Goal: Task Accomplishment & Management: Complete application form

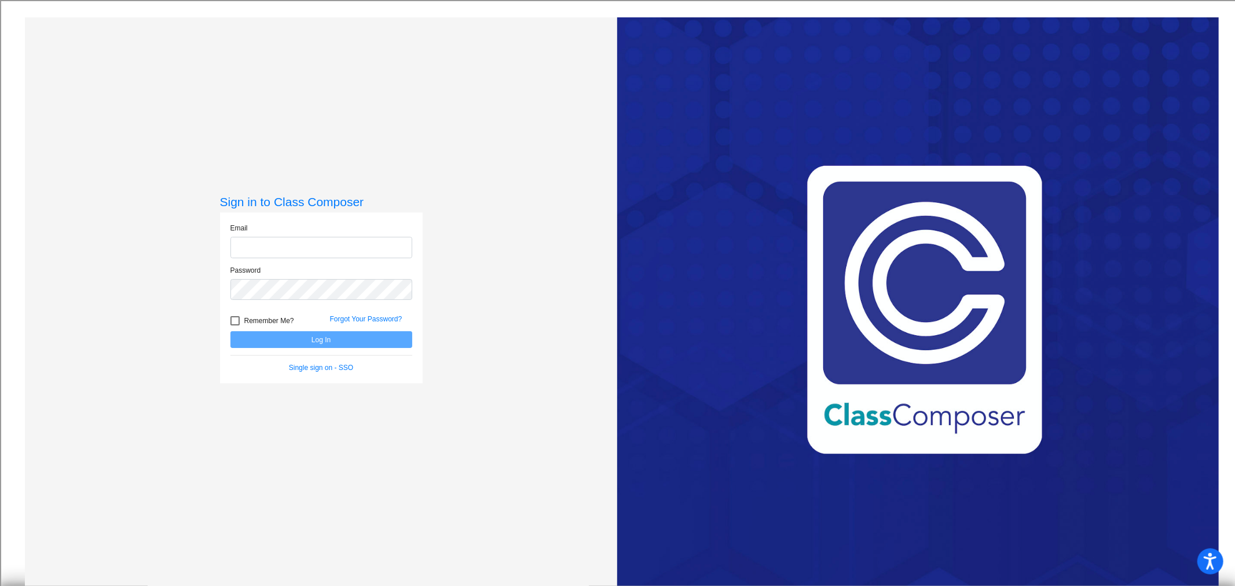
type input "resanders@csisd.org"
click at [299, 344] on button "Log In" at bounding box center [321, 339] width 182 height 17
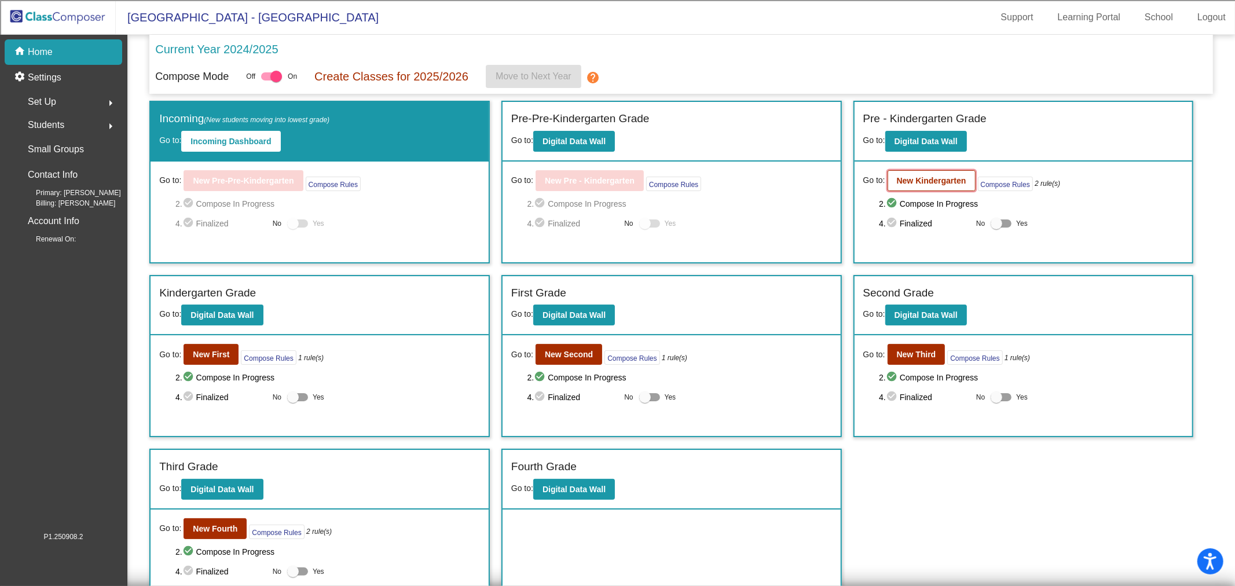
click at [915, 170] on button "New Kindergarten" at bounding box center [932, 180] width 88 height 21
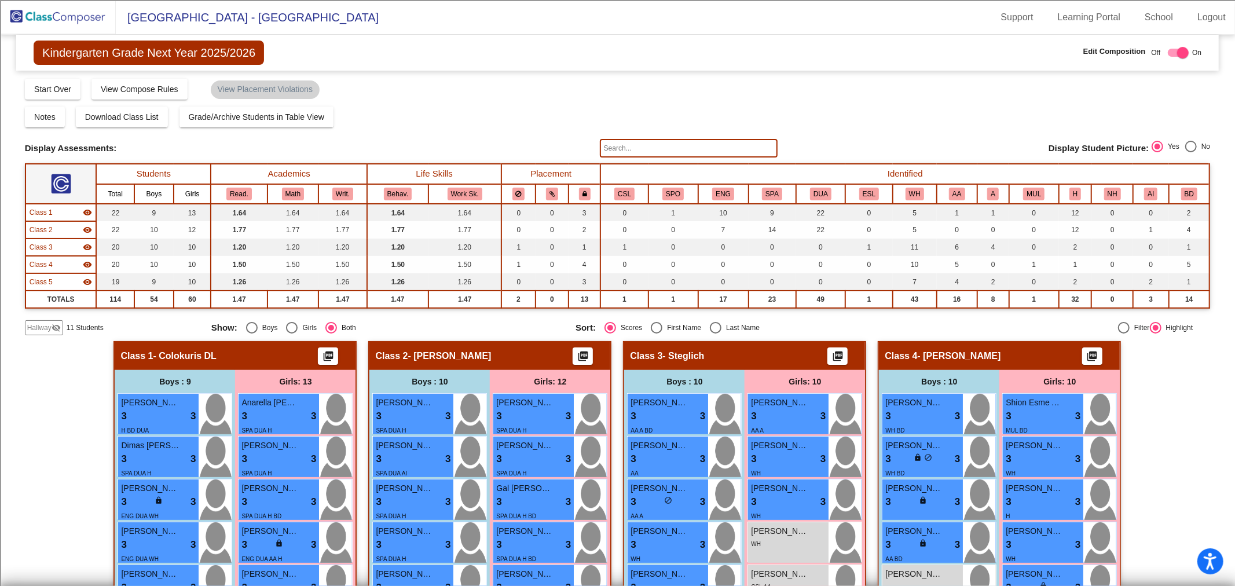
click at [49, 328] on span "Hallway" at bounding box center [39, 327] width 24 height 10
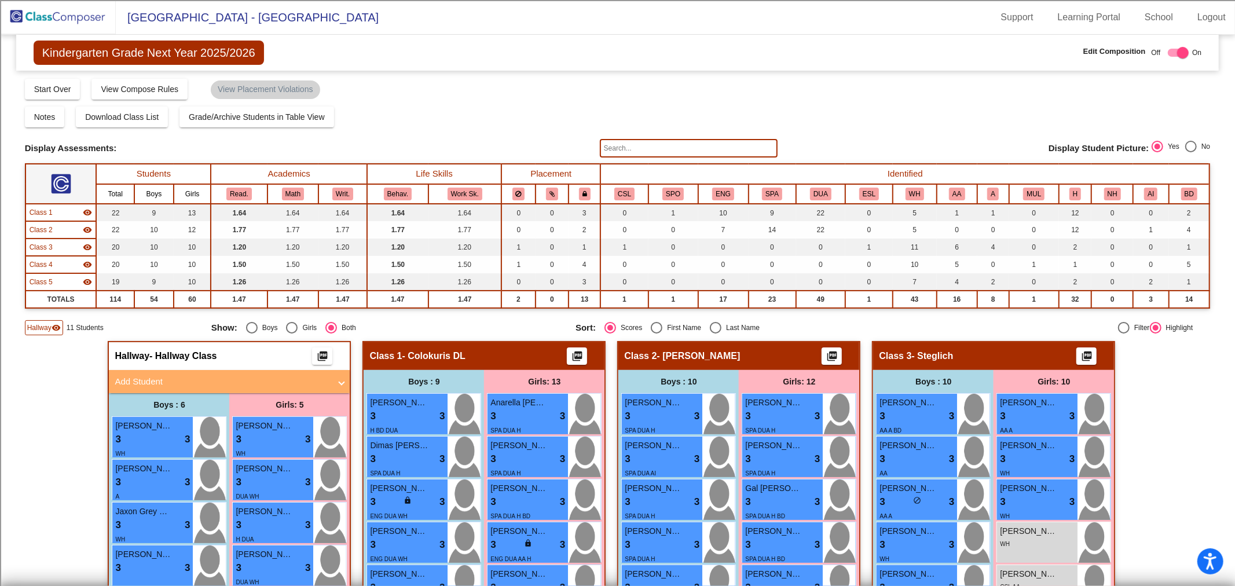
click at [54, 211] on div "Class 1 visibility" at bounding box center [61, 212] width 63 height 10
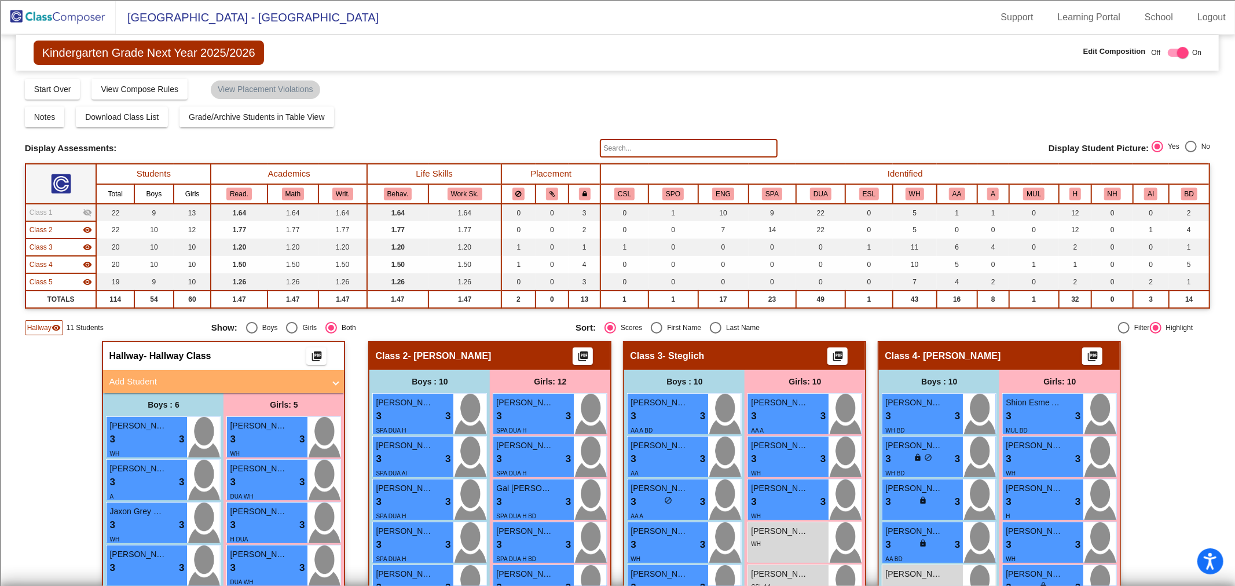
click at [49, 229] on span "Class 2" at bounding box center [41, 230] width 23 height 10
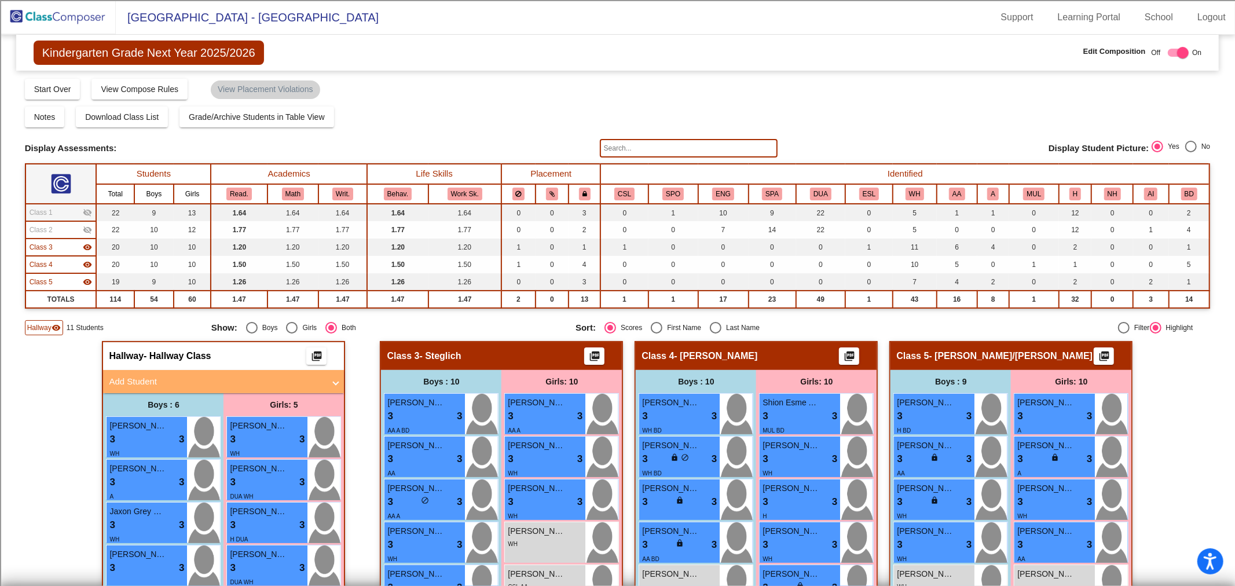
click at [49, 242] on span "Class 3" at bounding box center [41, 247] width 23 height 10
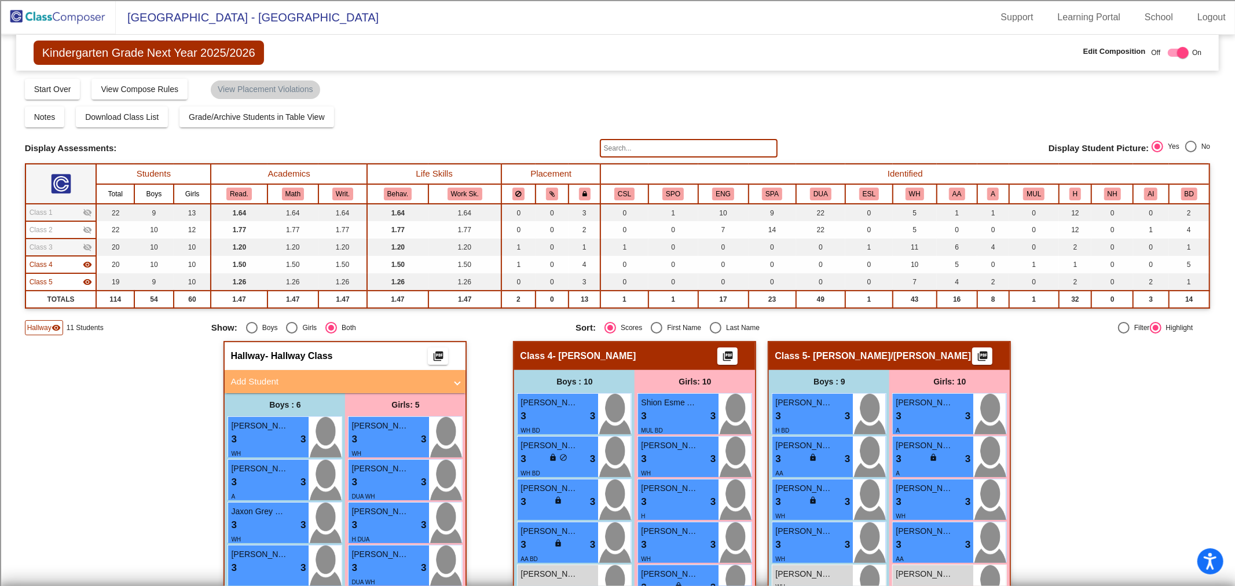
click at [408, 375] on mat-panel-title "Add Student" at bounding box center [337, 381] width 215 height 13
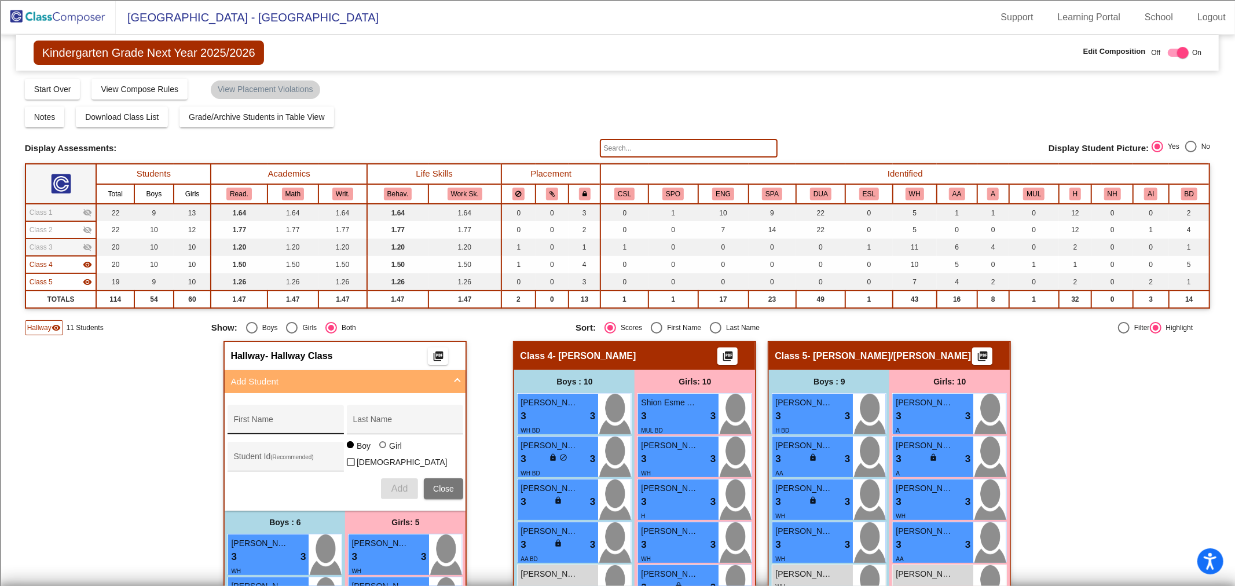
click at [251, 427] on div "First Name" at bounding box center [285, 423] width 104 height 24
click at [262, 420] on input "First Name" at bounding box center [285, 423] width 104 height 9
click at [255, 420] on input "First Name" at bounding box center [285, 423] width 104 height 9
click at [243, 419] on input "First Name" at bounding box center [285, 423] width 104 height 9
type input "Maryum"
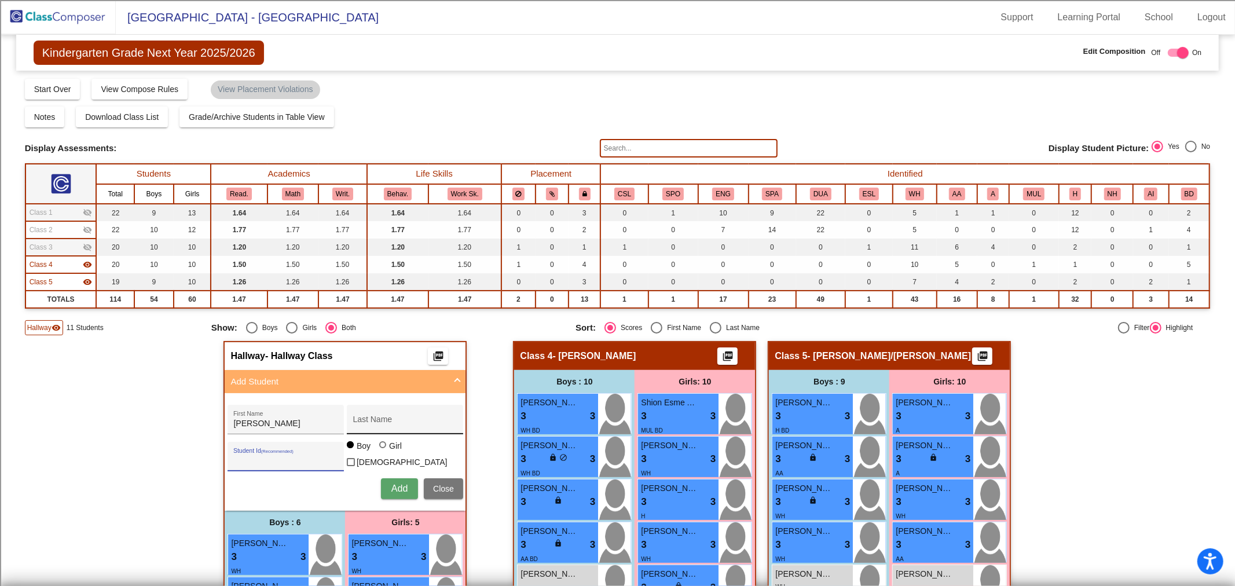
click at [358, 411] on div "Last Name" at bounding box center [405, 423] width 104 height 24
type input "Unissa"
type input "100073689"
click at [391, 487] on span "Add" at bounding box center [399, 488] width 16 height 10
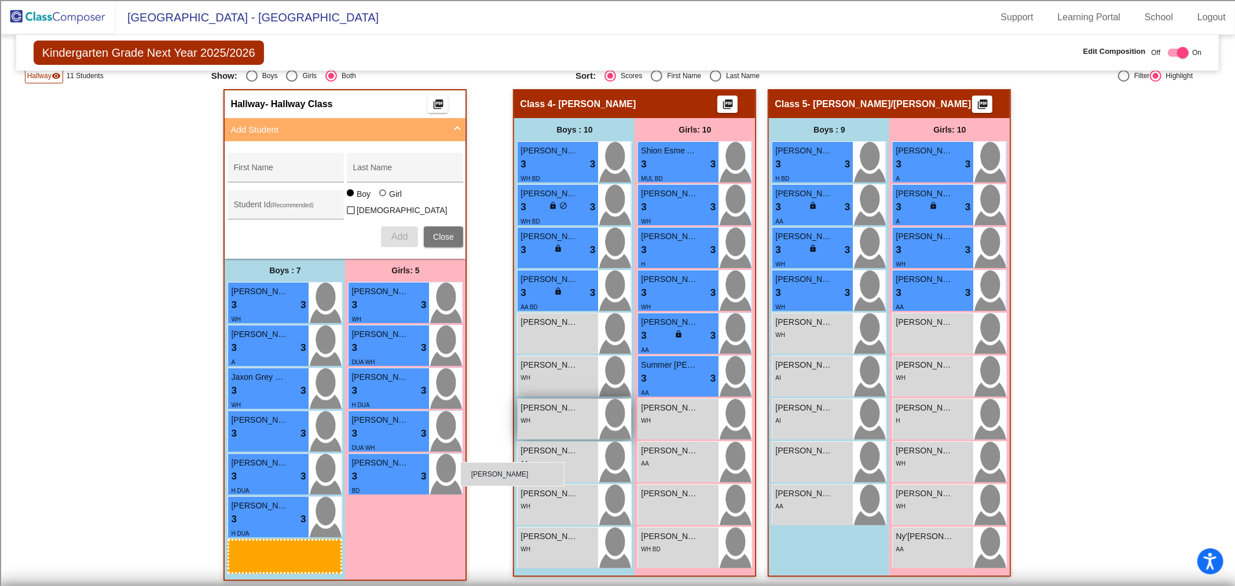
scroll to position [257, 0]
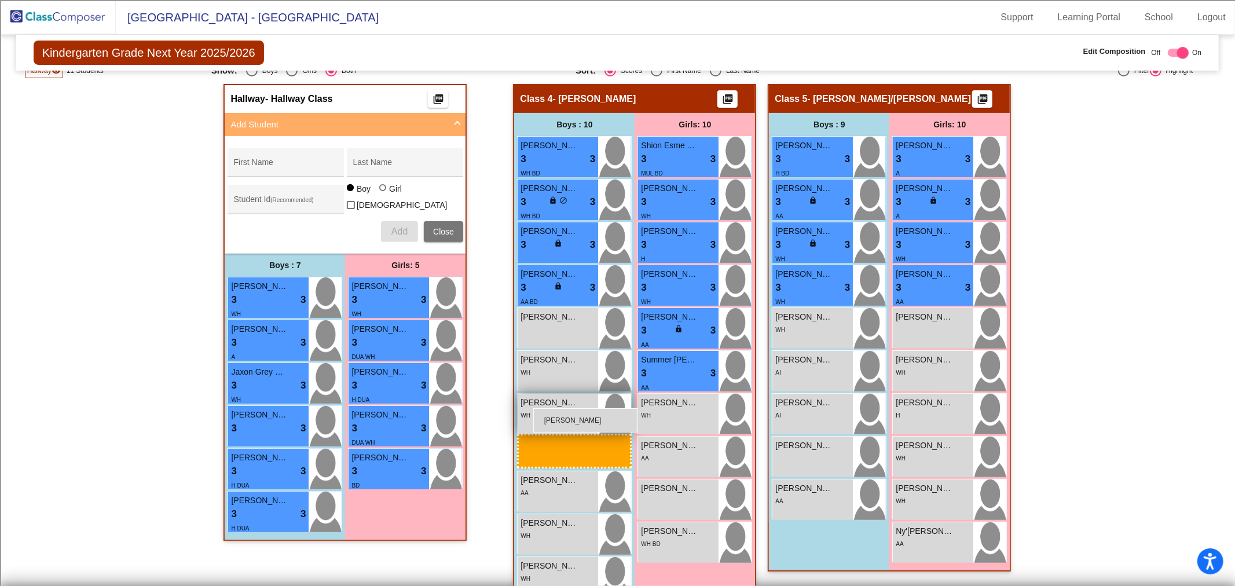
drag, startPoint x: 299, startPoint y: 559, endPoint x: 533, endPoint y: 408, distance: 278.5
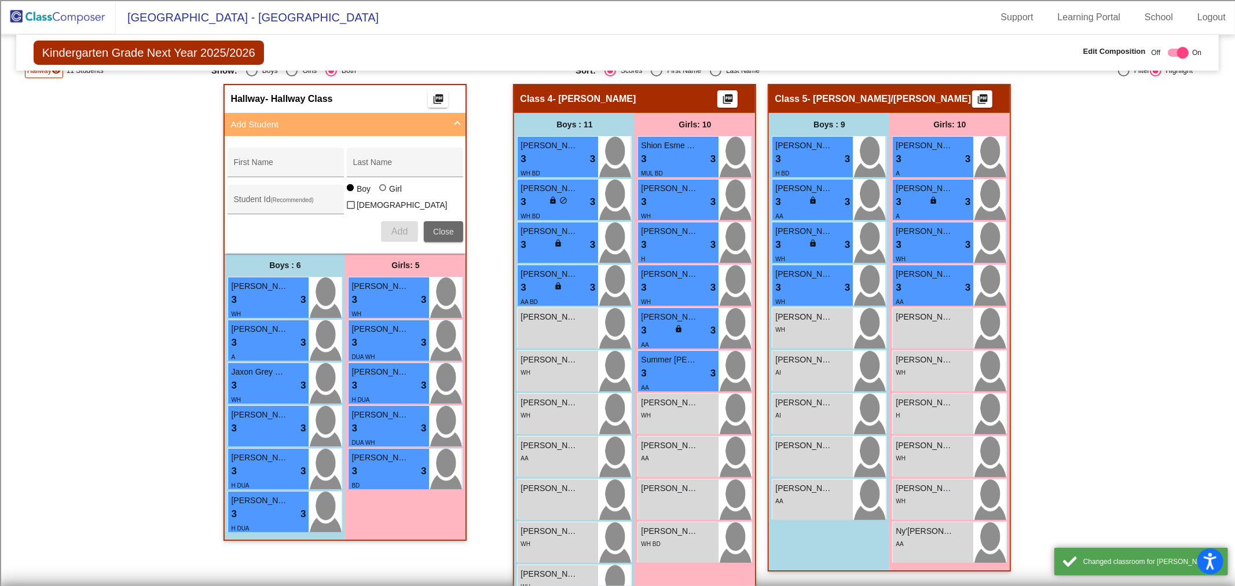
click at [443, 221] on button "Close" at bounding box center [443, 231] width 39 height 21
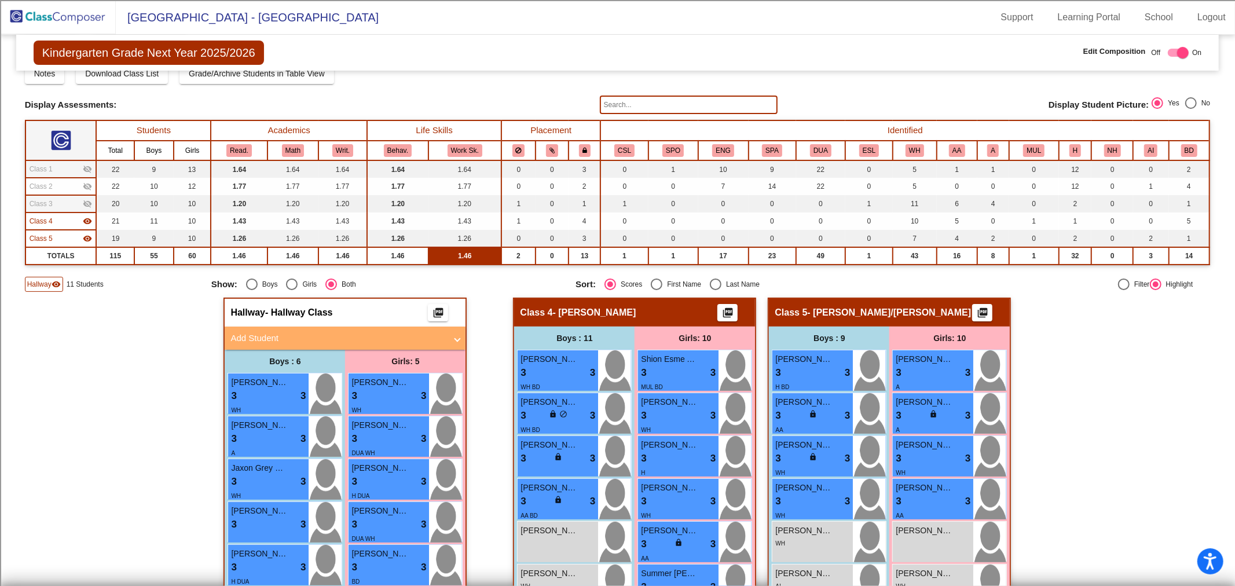
scroll to position [0, 0]
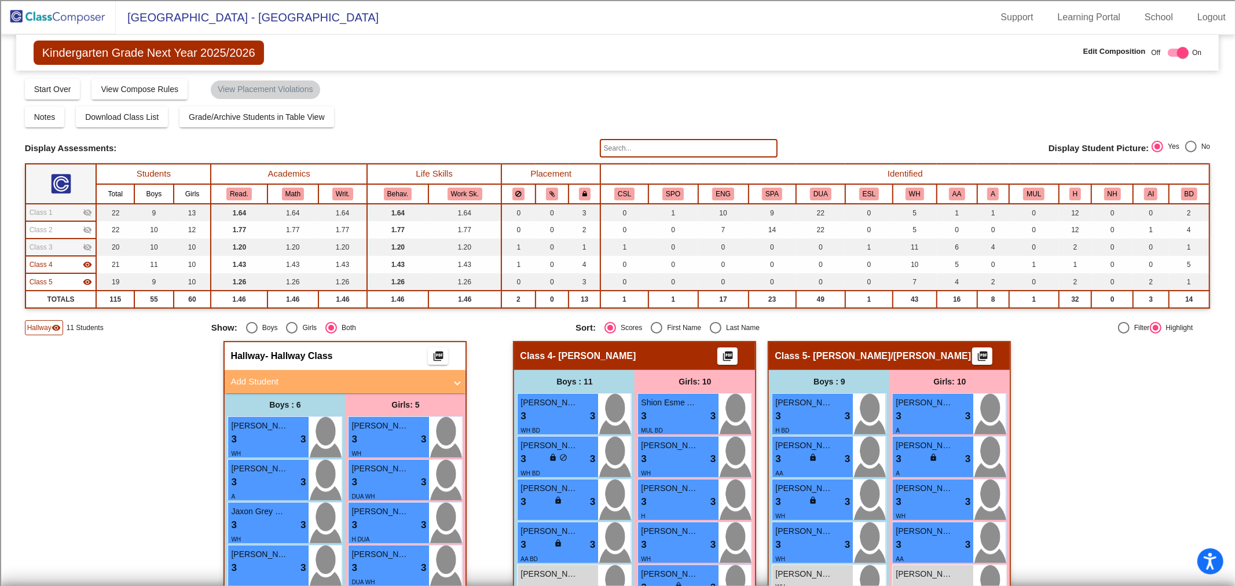
click at [82, 21] on img at bounding box center [58, 17] width 116 height 34
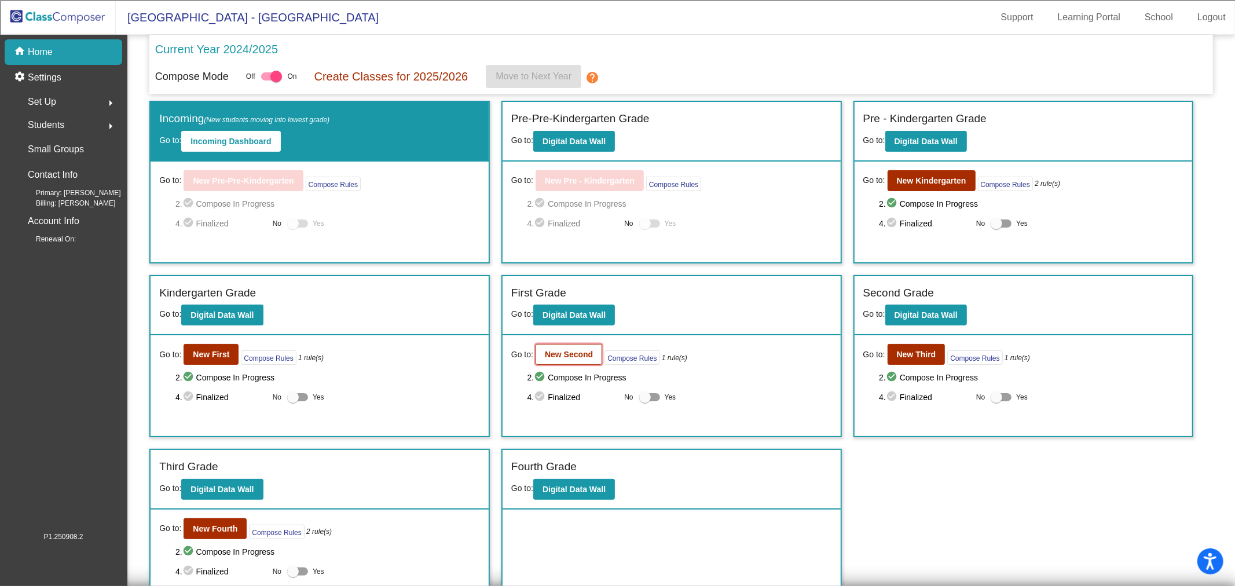
click at [564, 350] on b "New Second" at bounding box center [569, 354] width 48 height 9
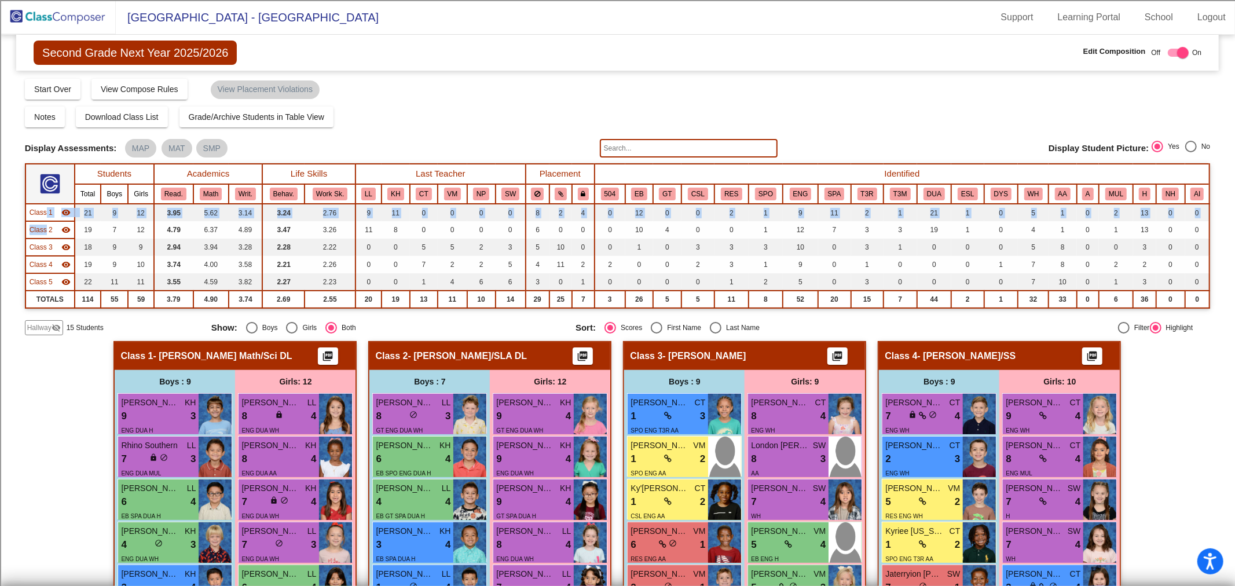
click at [45, 219] on table "Students Academics Life Skills Last Teacher Placement Identified Total Boys Gir…" at bounding box center [618, 235] width 1186 height 145
click at [50, 230] on span "Class 2" at bounding box center [41, 230] width 23 height 10
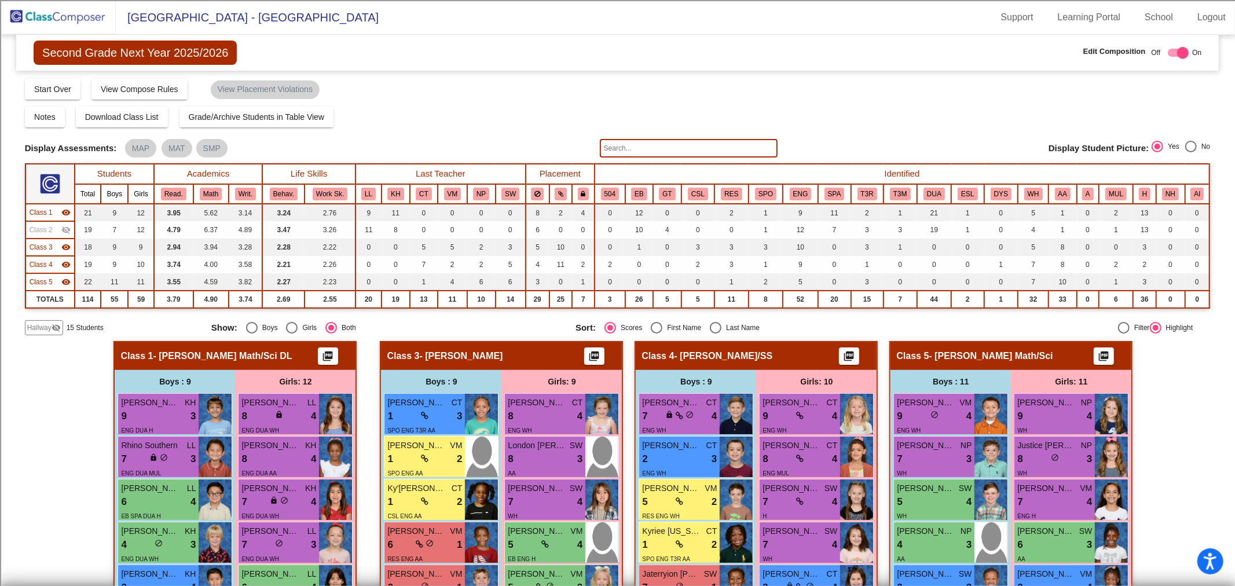
click at [50, 216] on span "Class 1" at bounding box center [41, 212] width 23 height 10
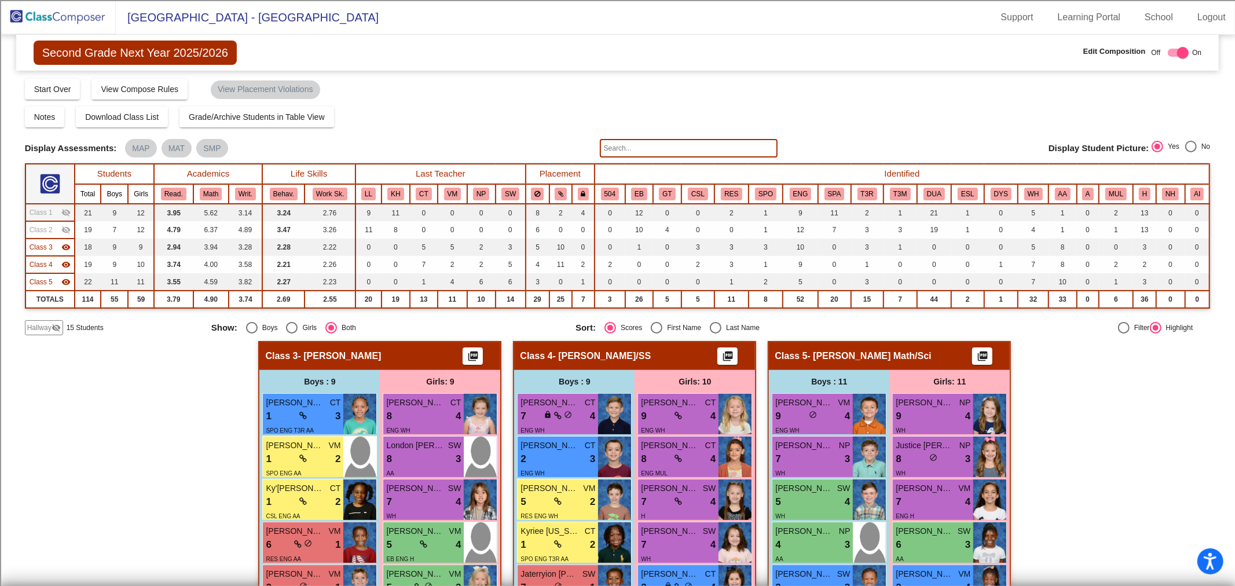
click at [50, 250] on span "Class 3" at bounding box center [41, 247] width 23 height 10
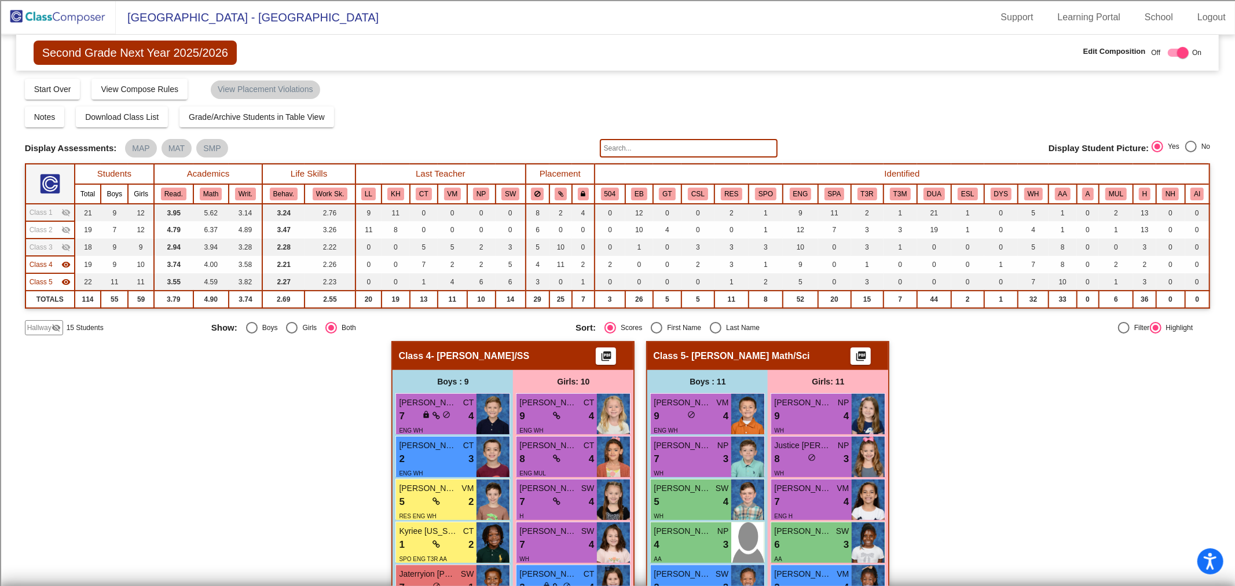
click at [50, 265] on span "Class 4" at bounding box center [41, 264] width 23 height 10
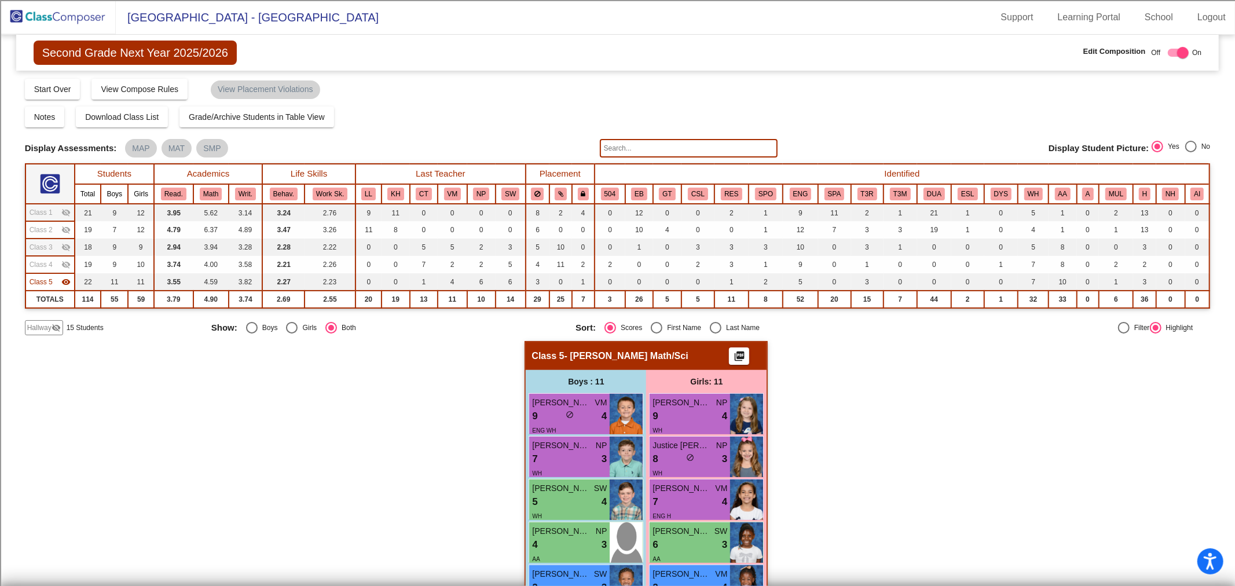
click at [43, 211] on span "Class 1" at bounding box center [41, 212] width 23 height 10
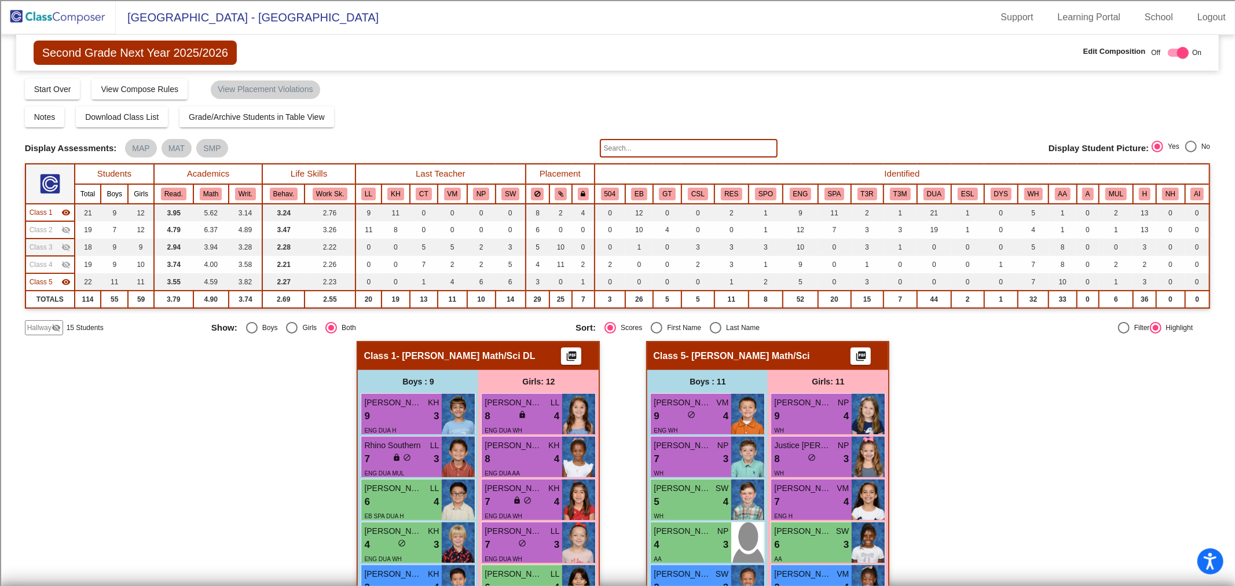
click at [49, 207] on span "Class 1" at bounding box center [41, 212] width 23 height 10
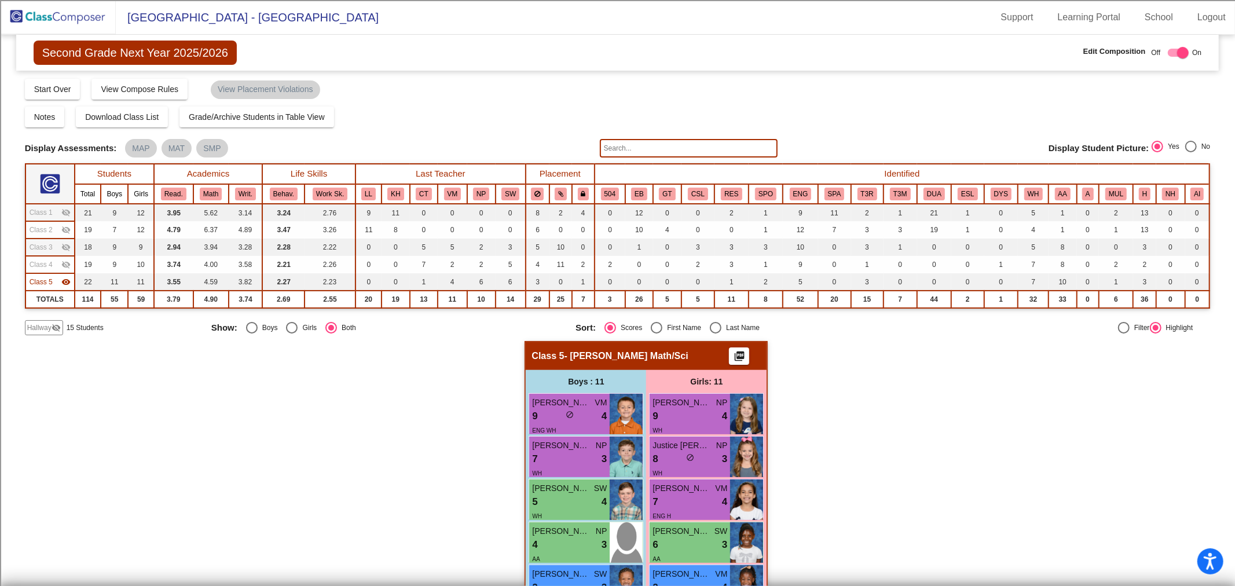
click at [57, 329] on mat-icon "visibility_off" at bounding box center [56, 327] width 9 height 9
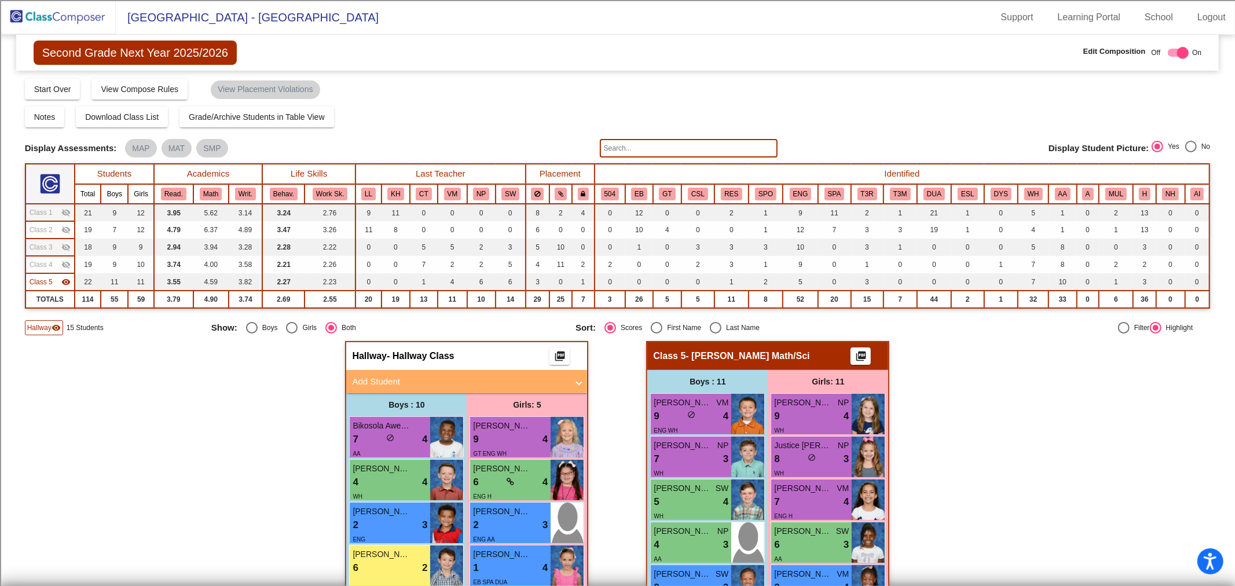
drag, startPoint x: 500, startPoint y: 376, endPoint x: 466, endPoint y: 395, distance: 38.3
click at [500, 376] on mat-panel-title "Add Student" at bounding box center [459, 381] width 215 height 13
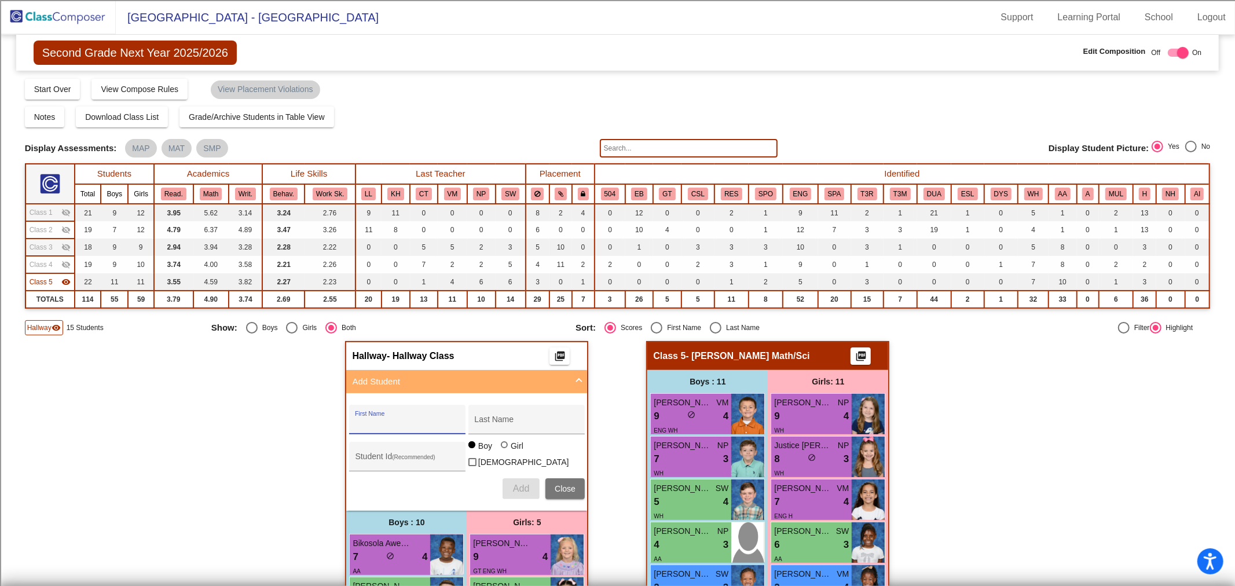
drag, startPoint x: 415, startPoint y: 421, endPoint x: 426, endPoint y: 400, distance: 24.1
click at [418, 421] on input "First Name" at bounding box center [407, 423] width 104 height 9
type input "Kae'Lynn"
type input "Rambo"
type input "100066710"
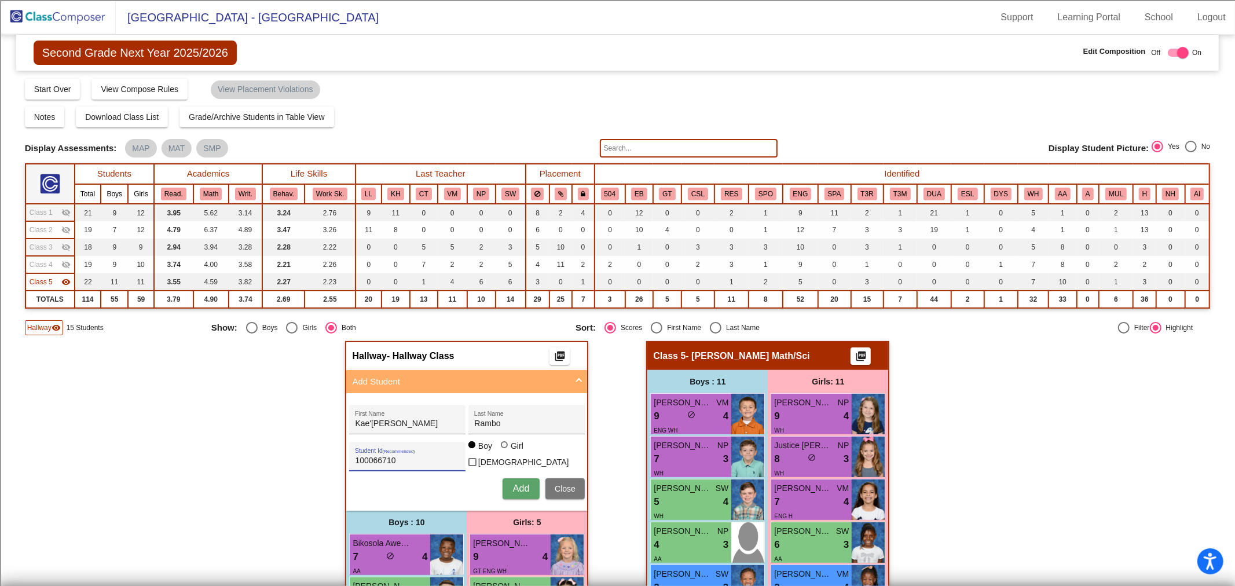
click at [508, 478] on button "Add" at bounding box center [521, 488] width 37 height 21
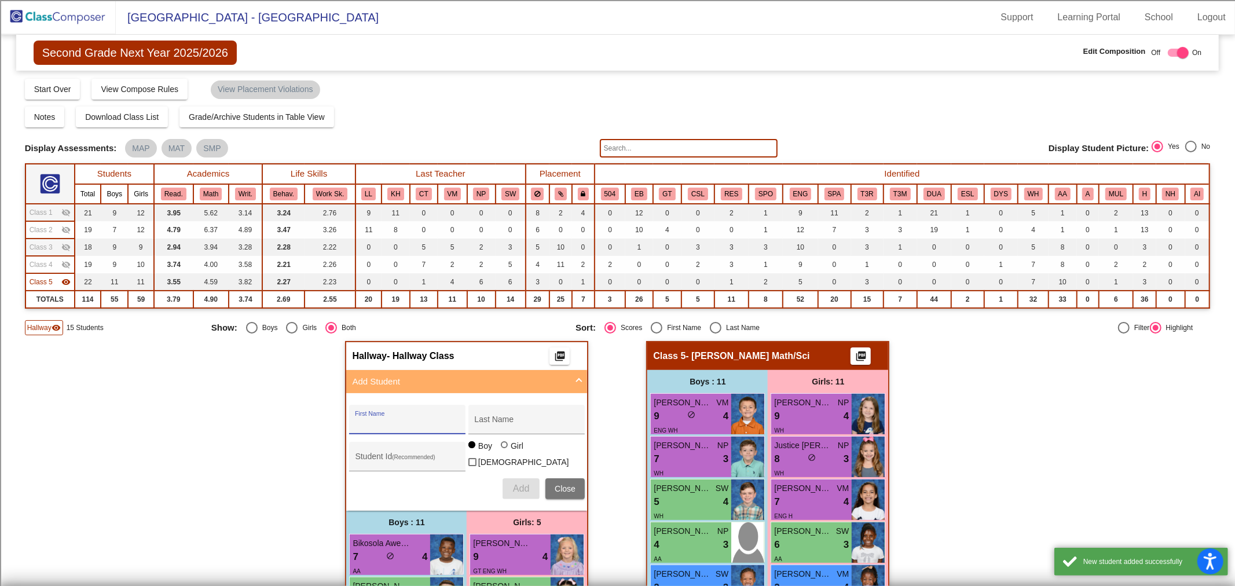
click at [66, 18] on img at bounding box center [58, 17] width 116 height 34
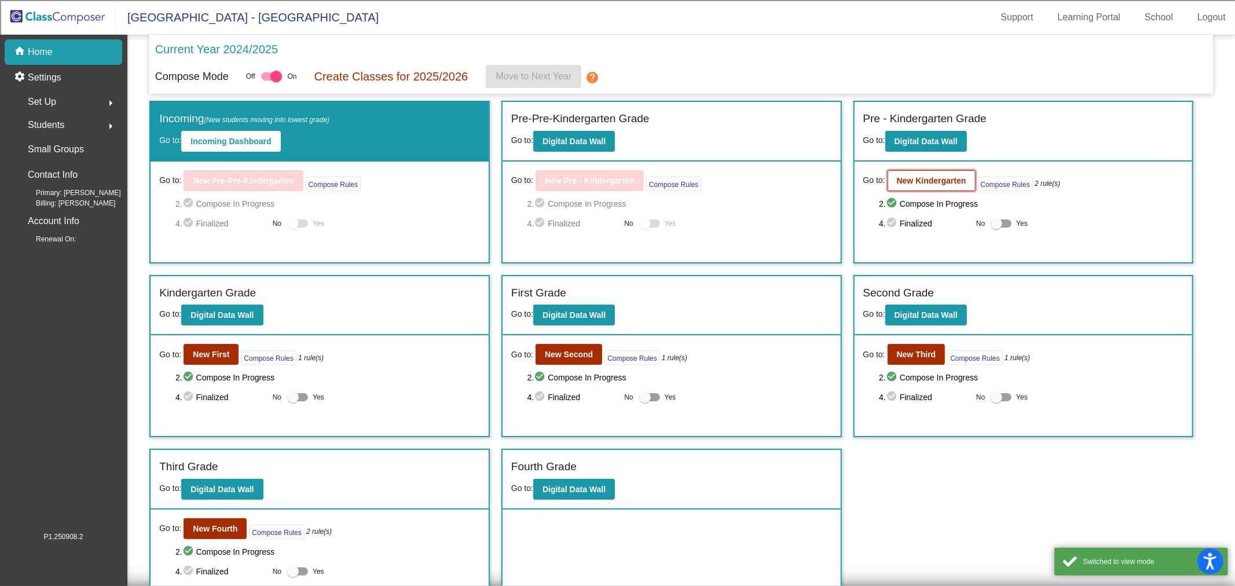
click at [900, 177] on b "New Kindergarten" at bounding box center [931, 180] width 69 height 9
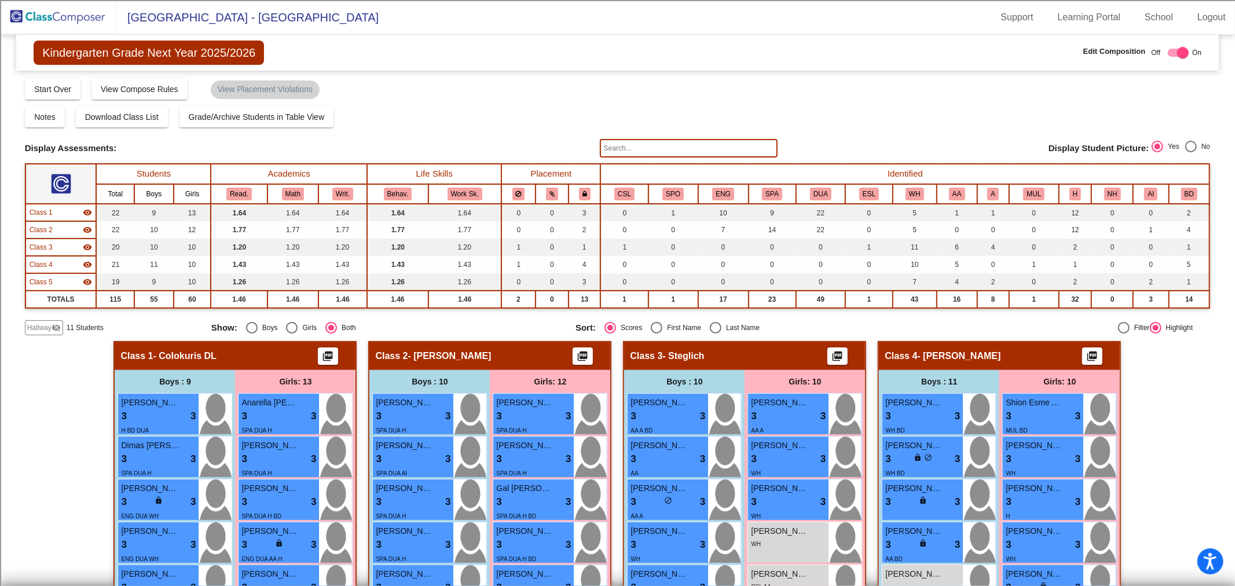
click at [51, 210] on span "Class 1" at bounding box center [41, 212] width 23 height 10
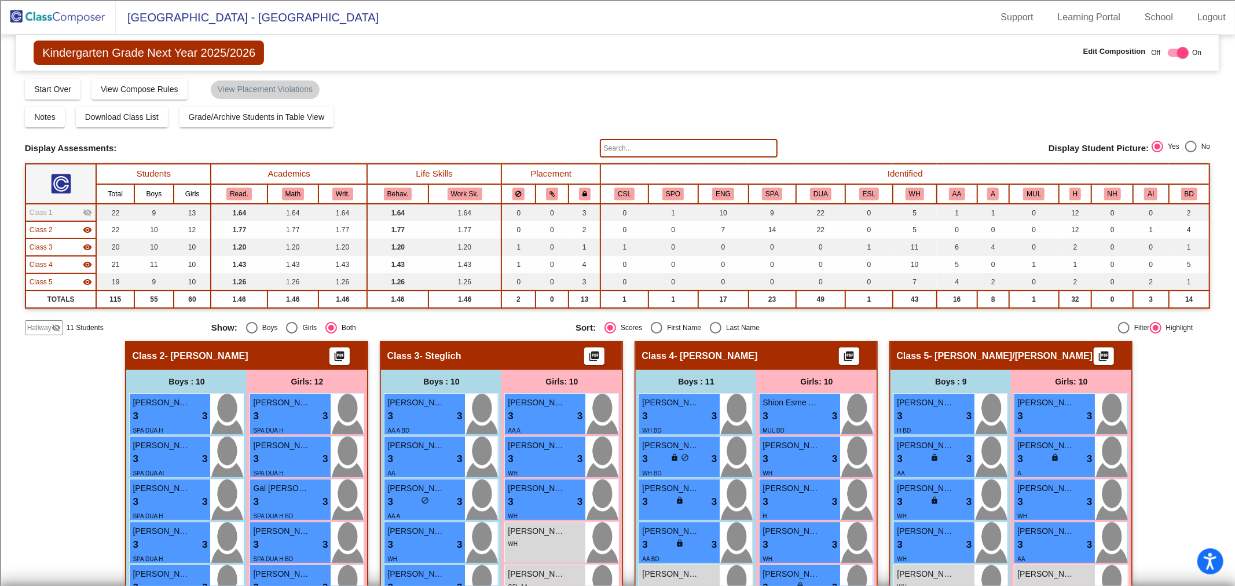
click at [51, 227] on span "Class 2" at bounding box center [41, 230] width 23 height 10
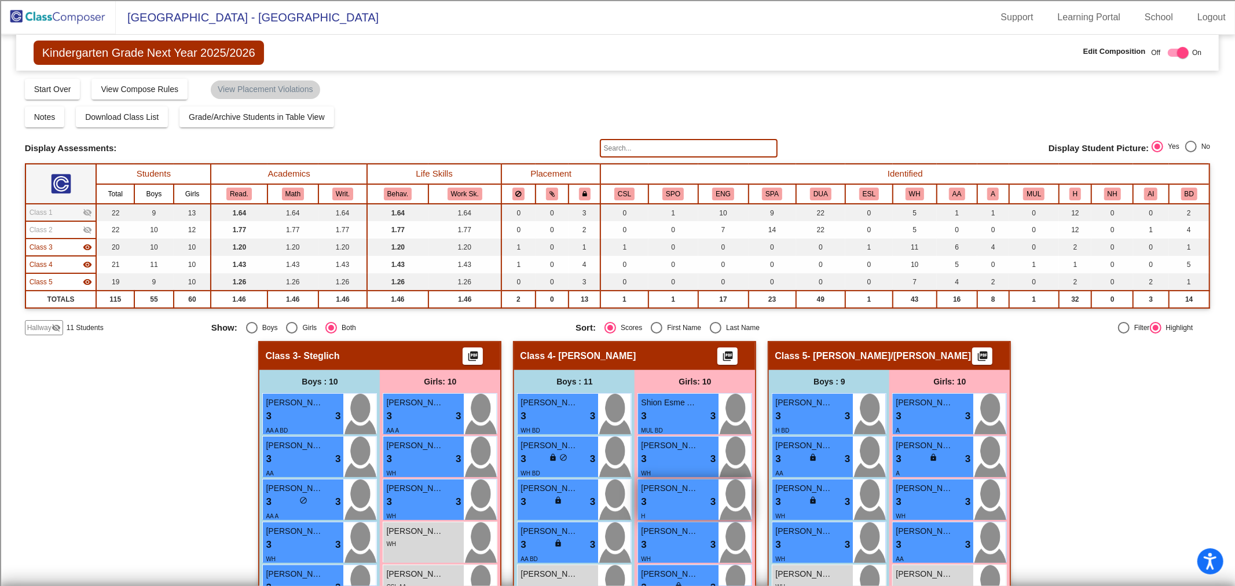
scroll to position [257, 0]
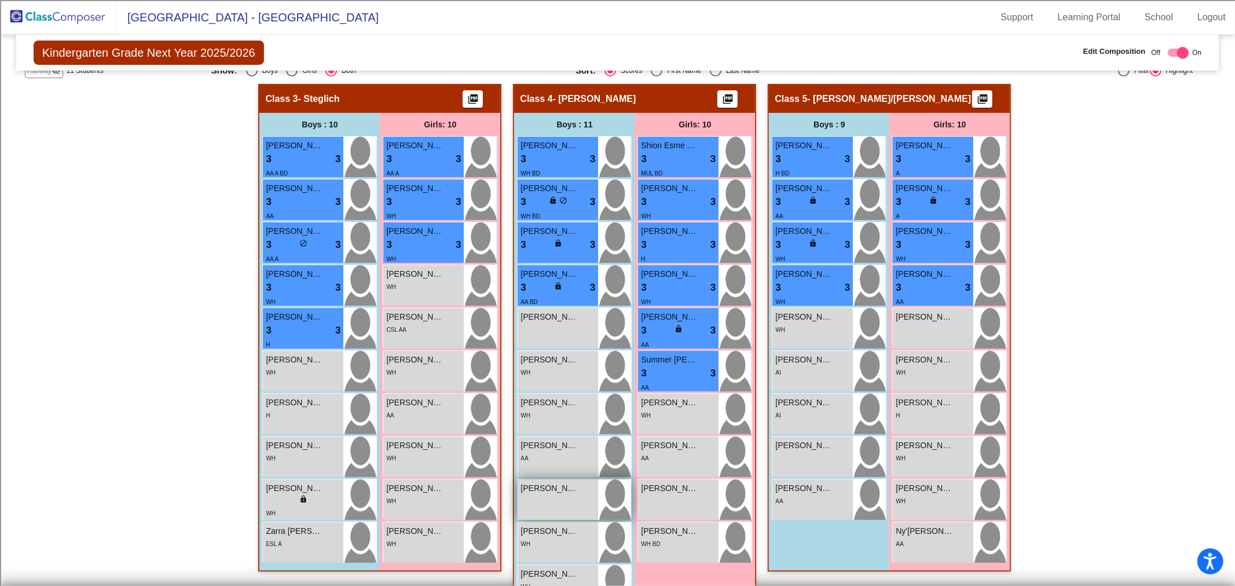
click at [581, 516] on div "Maryum Unissa lock do_not_disturb_alt" at bounding box center [558, 499] width 80 height 41
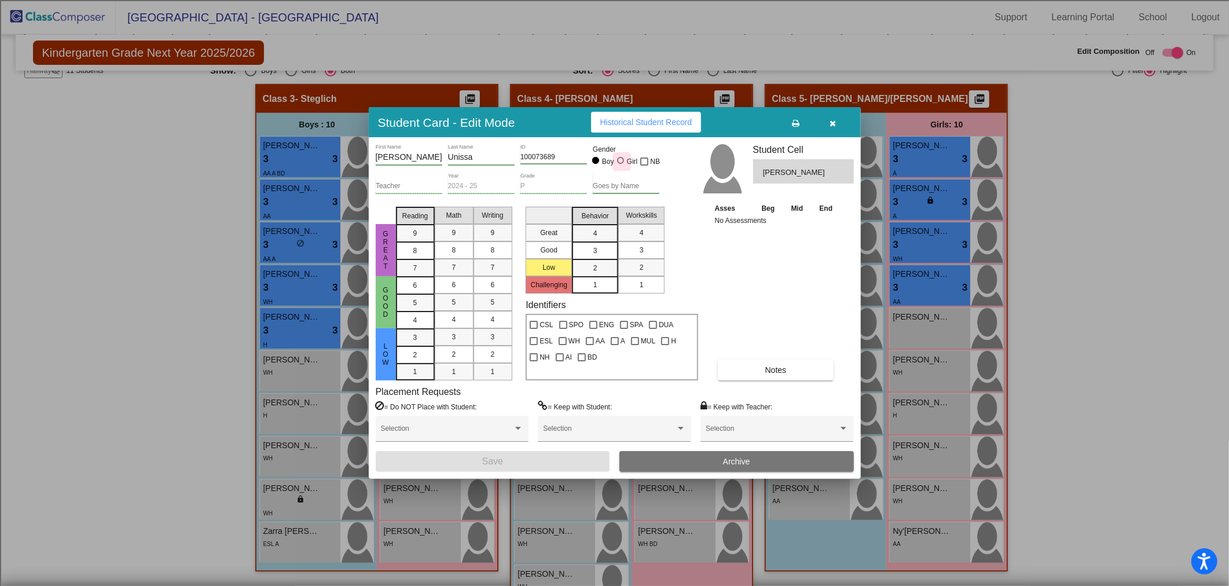
drag, startPoint x: 617, startPoint y: 157, endPoint x: 617, endPoint y: 166, distance: 8.1
click at [617, 159] on div at bounding box center [621, 161] width 9 height 9
click at [621, 166] on input "Girl" at bounding box center [621, 166] width 1 height 1
radio input "true"
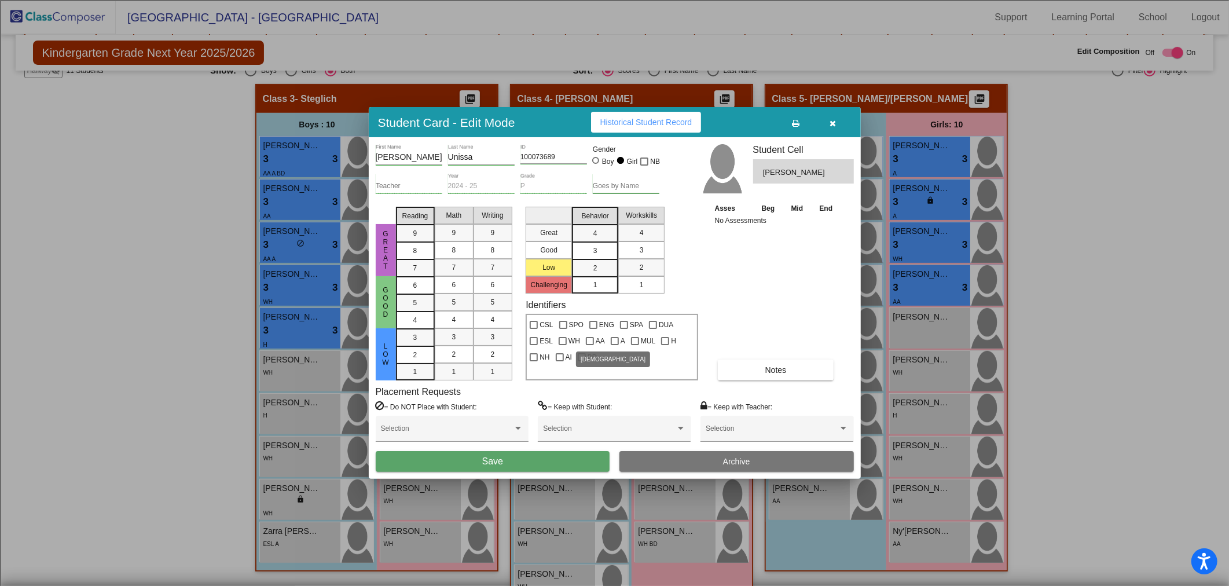
click at [611, 339] on div at bounding box center [615, 341] width 8 height 8
click at [614, 345] on input "A" at bounding box center [614, 345] width 1 height 1
checkbox input "true"
click at [511, 459] on button "Save" at bounding box center [493, 461] width 234 height 21
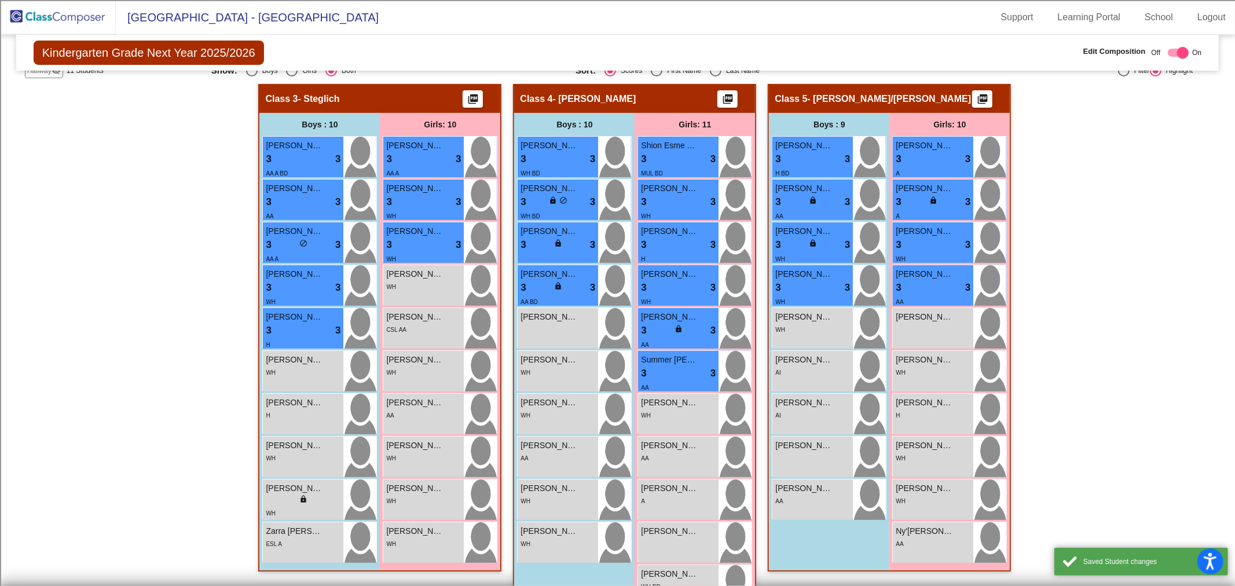
drag, startPoint x: 82, startPoint y: 14, endPoint x: 91, endPoint y: 16, distance: 10.0
click at [82, 14] on img at bounding box center [58, 17] width 116 height 34
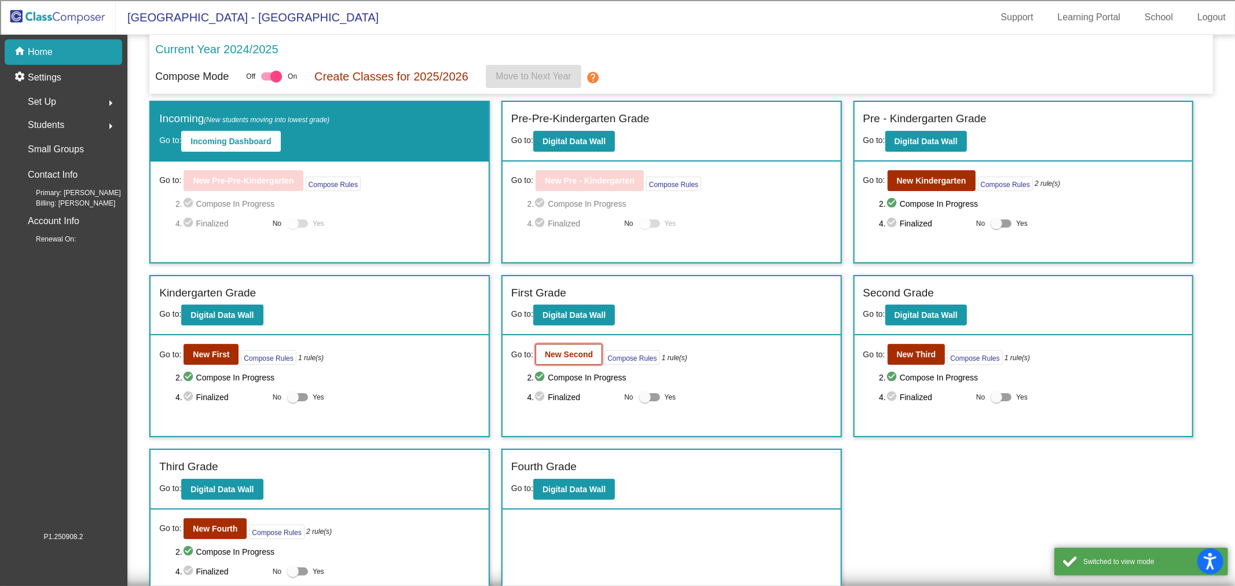
click at [554, 358] on button "New Second" at bounding box center [569, 354] width 67 height 21
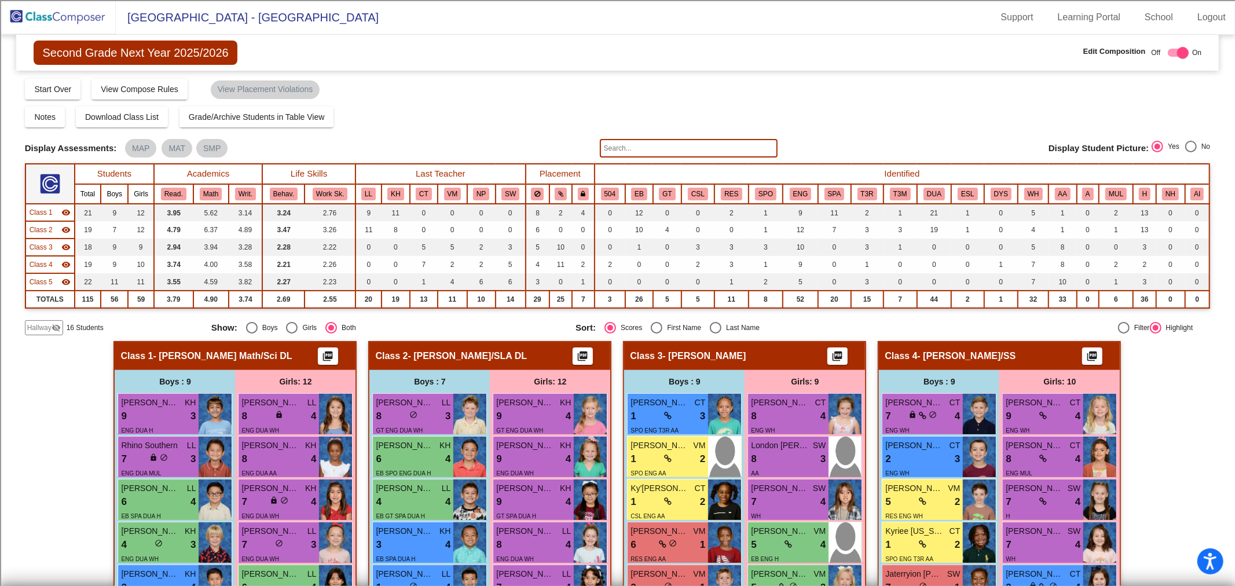
click at [52, 211] on div "Class 1 visibility" at bounding box center [50, 212] width 41 height 10
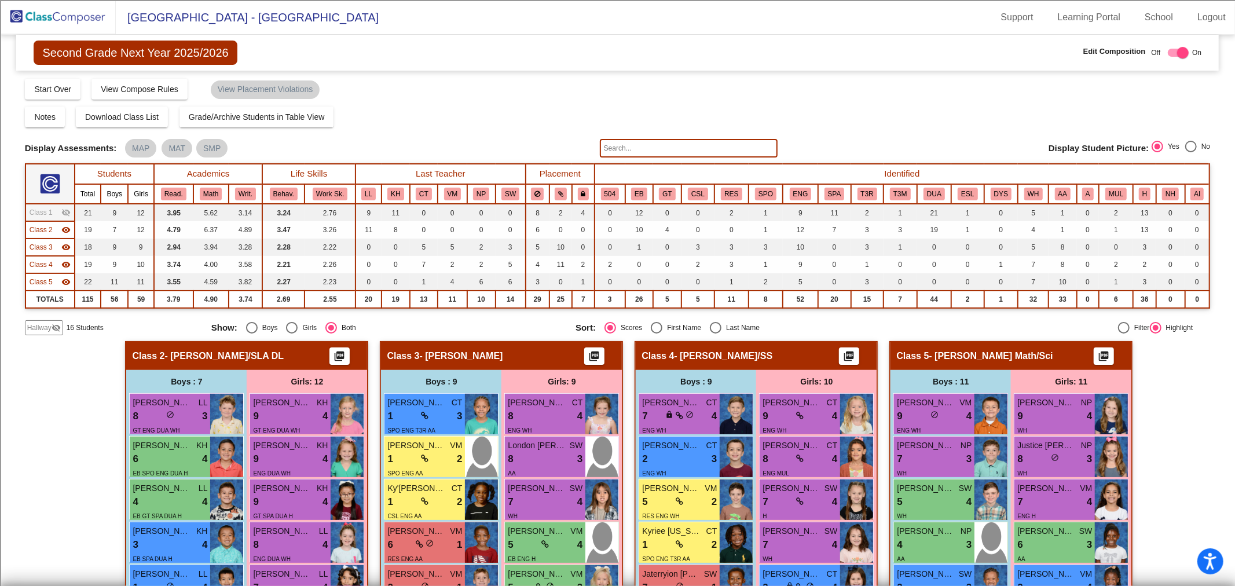
click at [45, 229] on span "Class 2" at bounding box center [41, 230] width 23 height 10
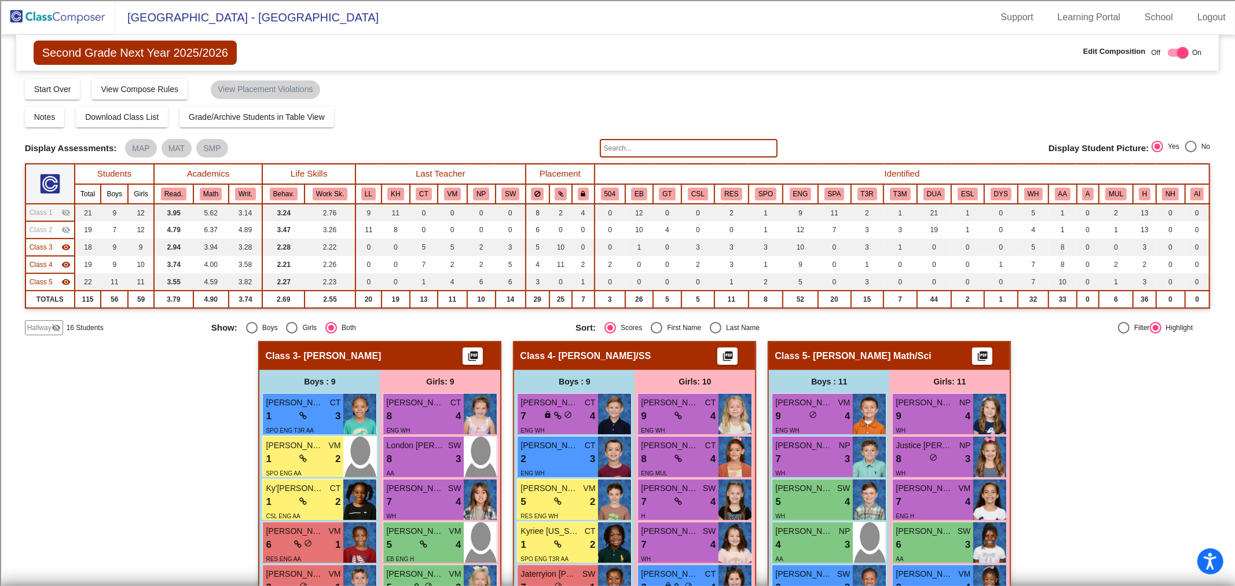
click at [48, 242] on span "Class 3" at bounding box center [41, 247] width 23 height 10
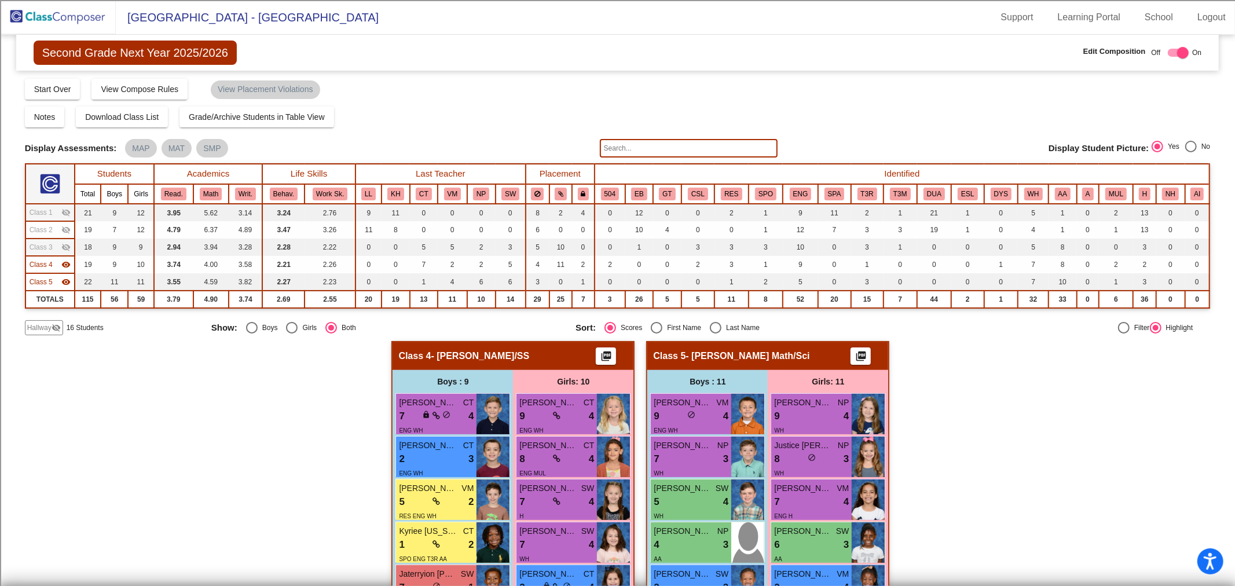
click at [42, 262] on span "Class 4" at bounding box center [41, 264] width 23 height 10
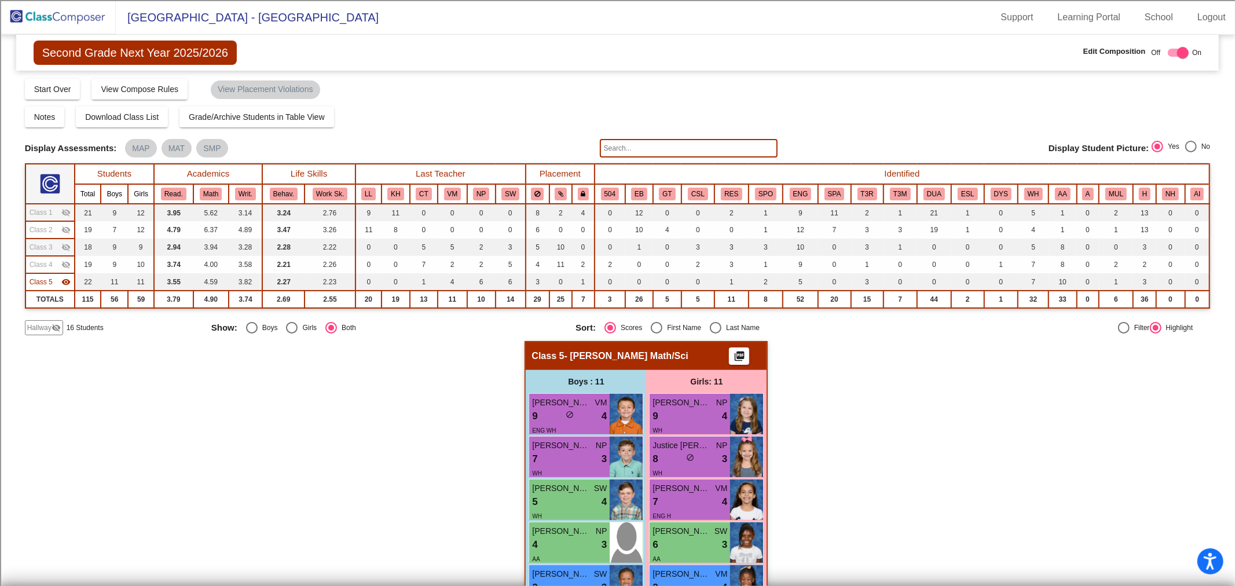
click at [45, 326] on span "Hallway" at bounding box center [39, 327] width 24 height 10
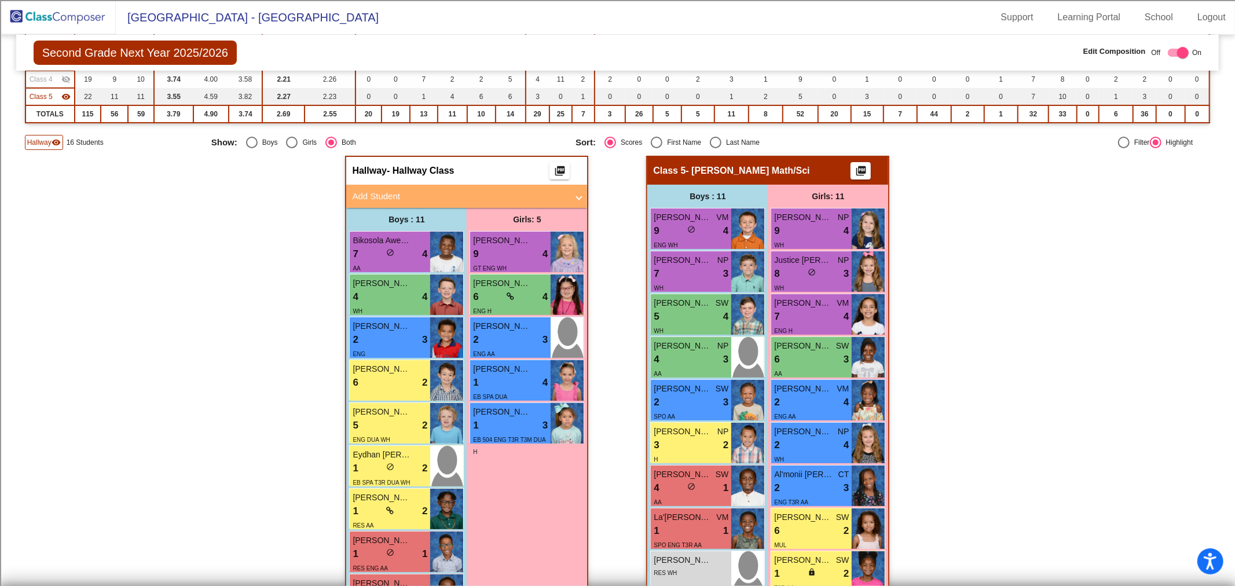
scroll to position [317, 0]
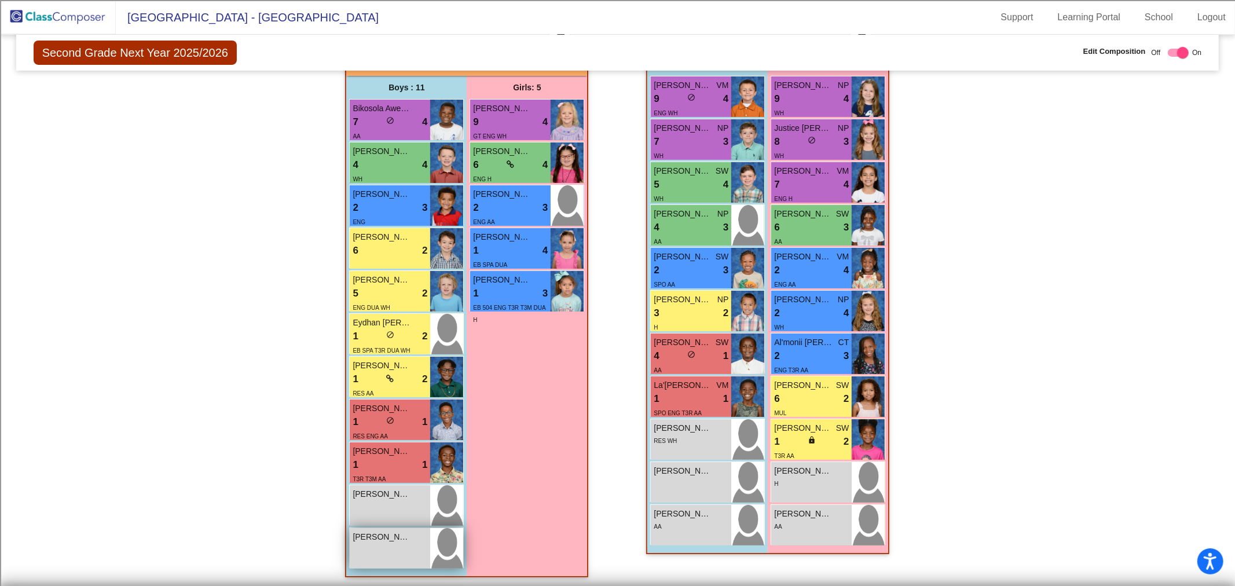
click at [408, 542] on div "Kae'Lynn Rambo lock do_not_disturb_alt" at bounding box center [390, 548] width 80 height 41
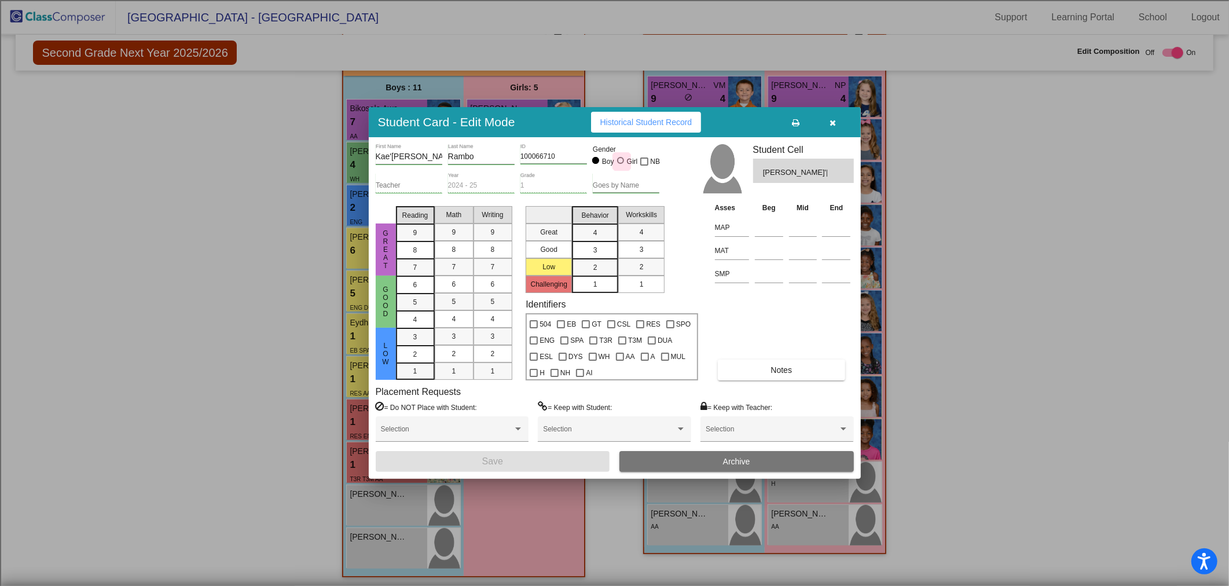
click at [619, 157] on div at bounding box center [620, 160] width 7 height 7
click at [621, 166] on input "Girl" at bounding box center [621, 166] width 1 height 1
radio input "true"
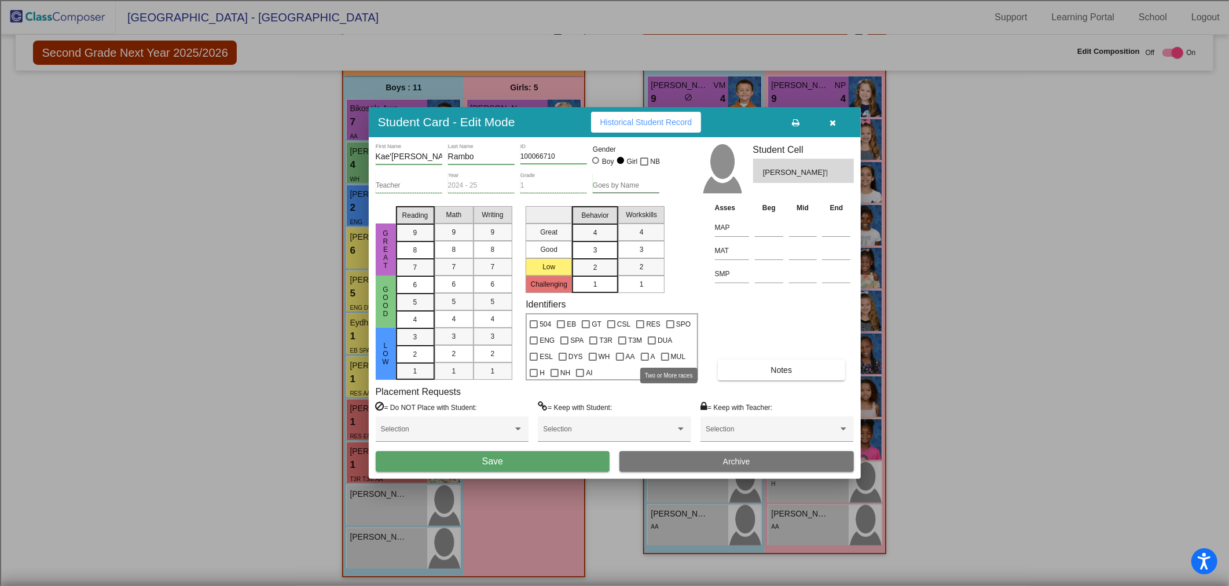
click at [661, 355] on div at bounding box center [665, 357] width 8 height 8
click at [665, 361] on input "MUL" at bounding box center [665, 361] width 1 height 1
checkbox input "true"
click at [453, 462] on button "Save" at bounding box center [493, 461] width 234 height 21
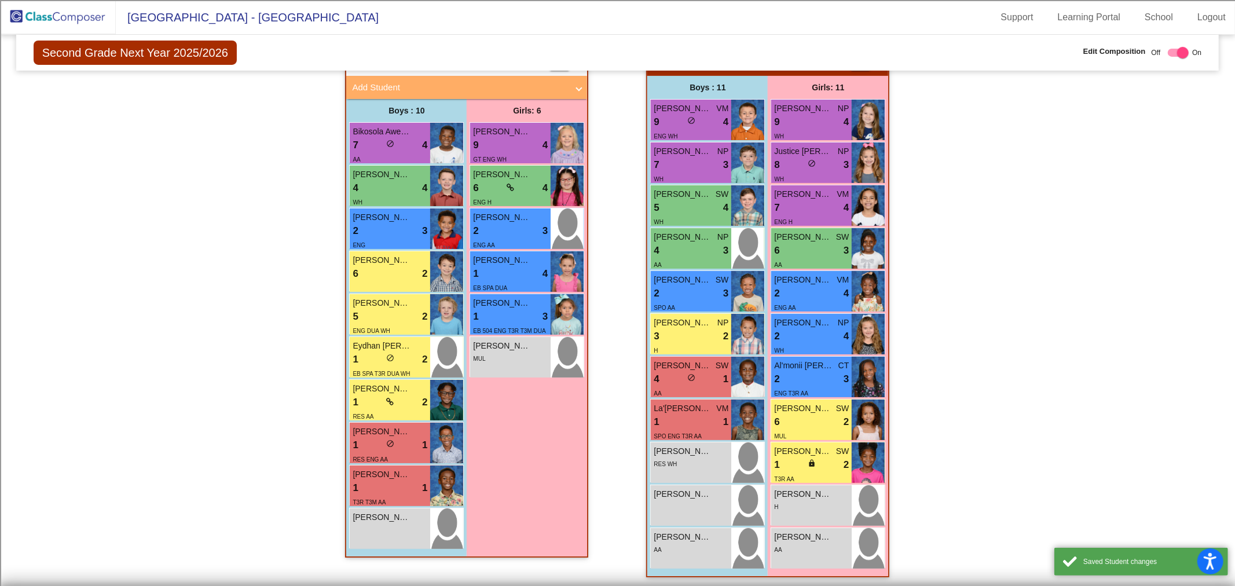
scroll to position [230, 0]
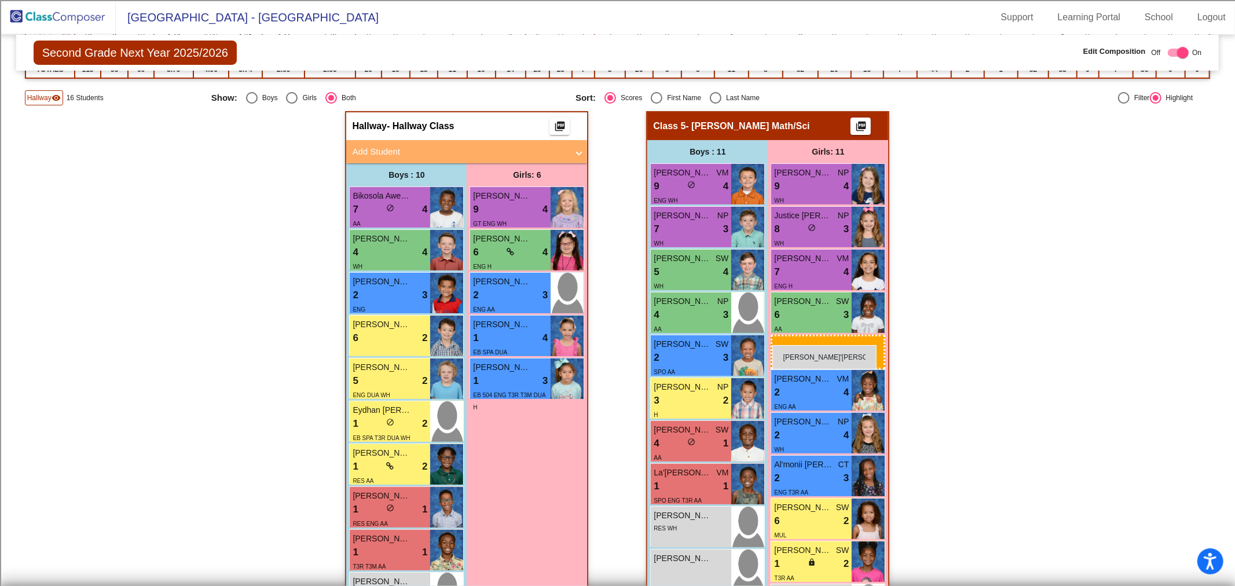
drag, startPoint x: 497, startPoint y: 415, endPoint x: 772, endPoint y: 345, distance: 284.2
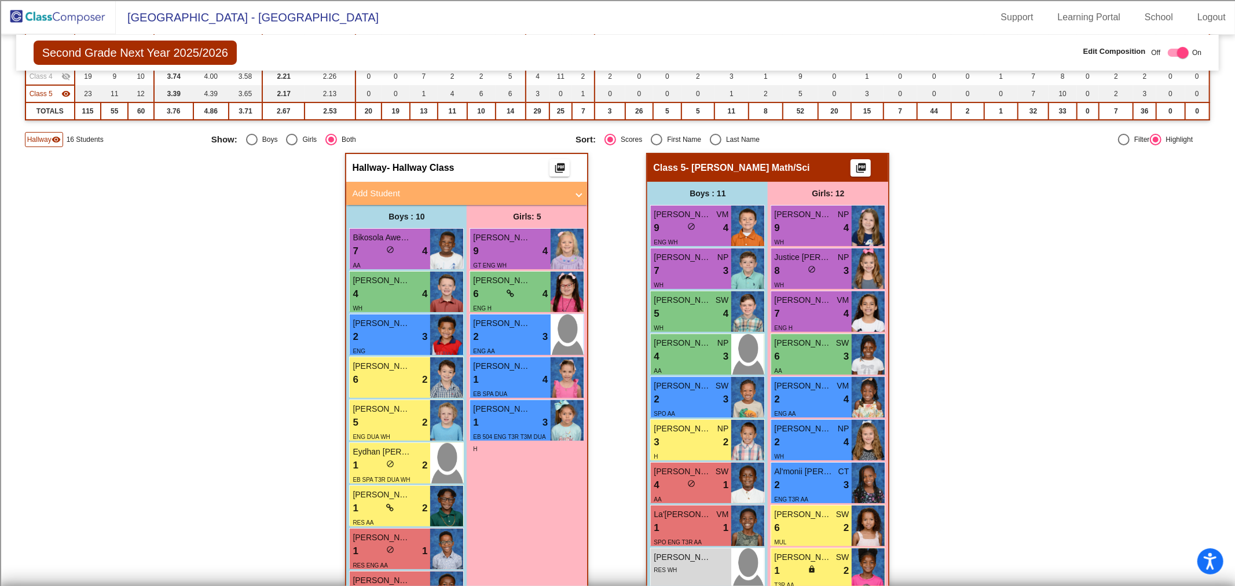
scroll to position [166, 0]
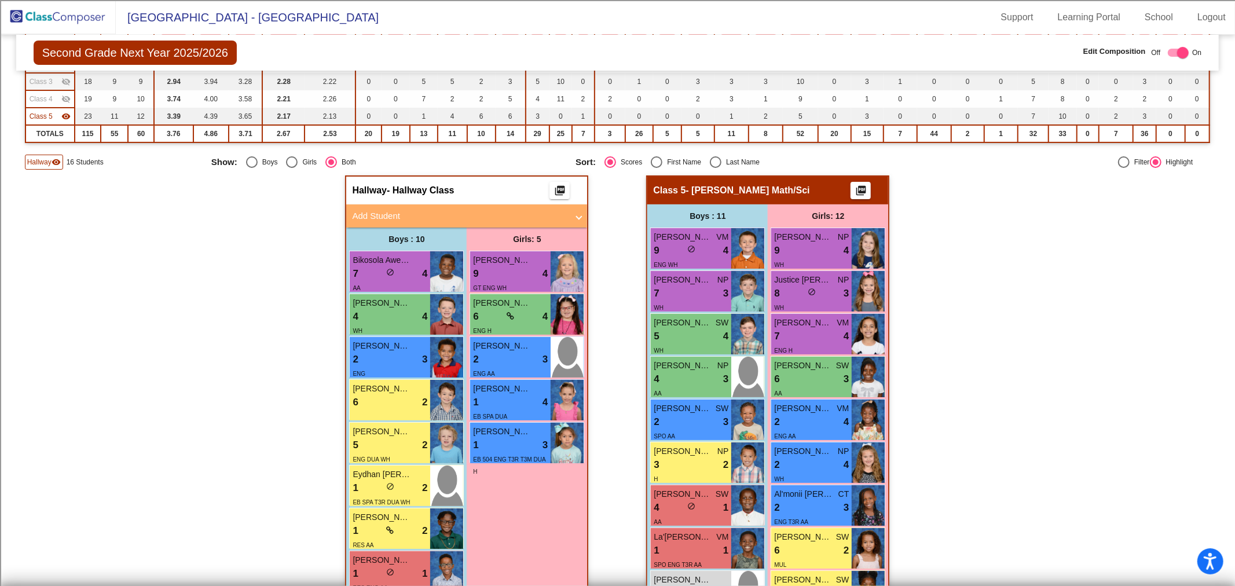
drag, startPoint x: 529, startPoint y: 206, endPoint x: 524, endPoint y: 216, distance: 11.1
click at [531, 206] on mat-expansion-panel-header "Add Student" at bounding box center [466, 215] width 241 height 23
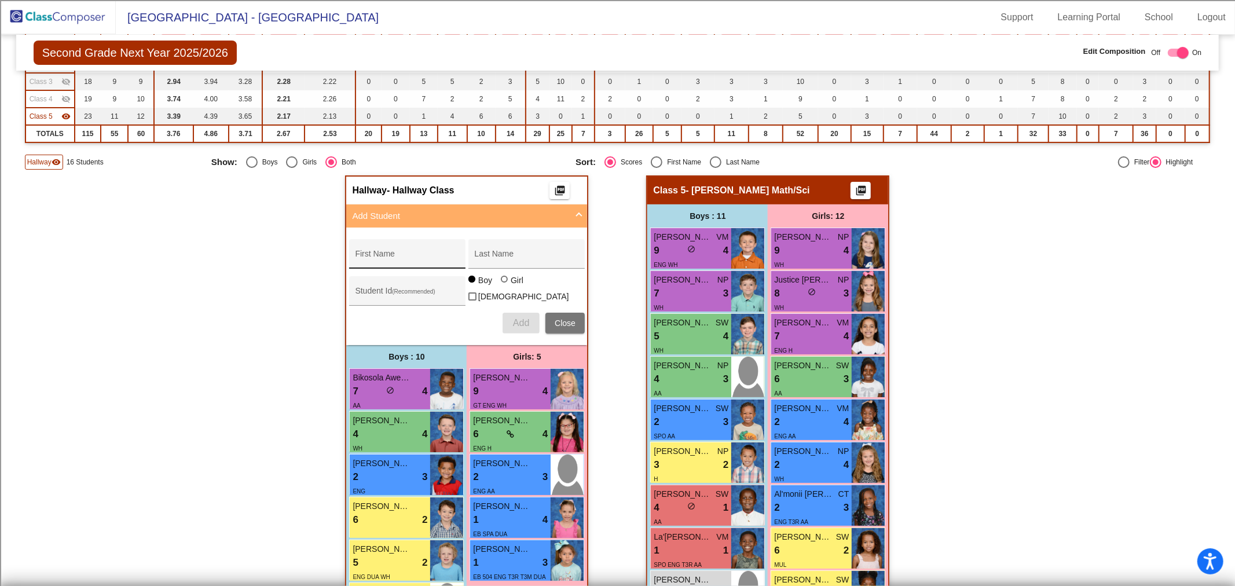
click at [401, 255] on input "First Name" at bounding box center [407, 258] width 104 height 9
type input "Camden"
type input "Robertson"
type input "100061244"
click at [503, 283] on div at bounding box center [504, 279] width 7 height 7
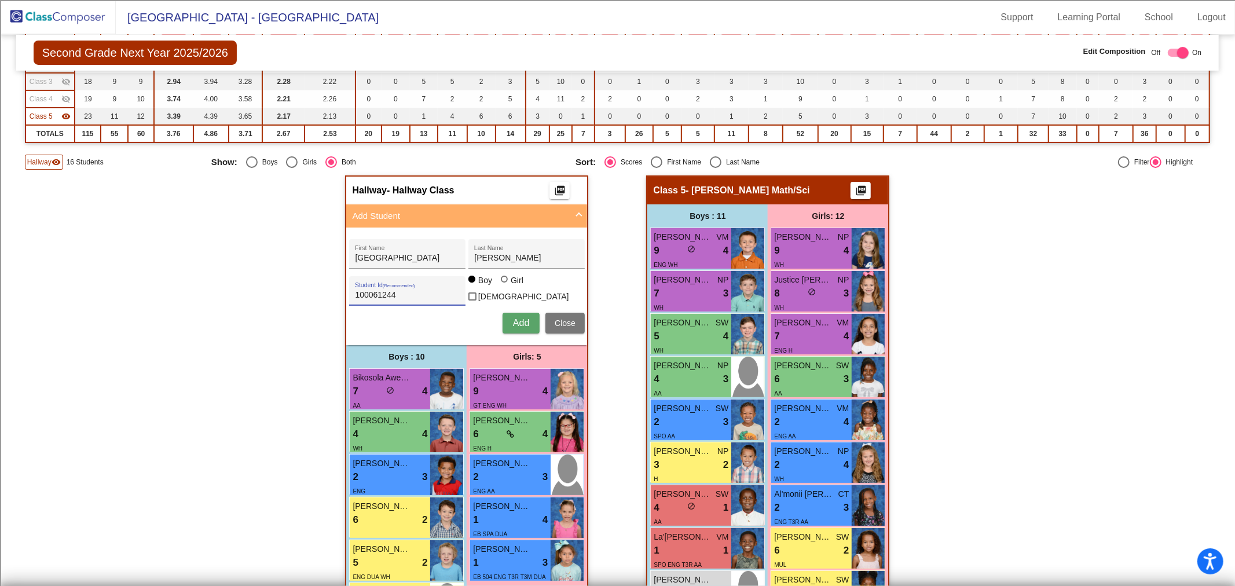
click at [505, 285] on input "Girl" at bounding box center [505, 285] width 1 height 1
radio input "true"
click at [505, 318] on button "Add" at bounding box center [521, 323] width 37 height 21
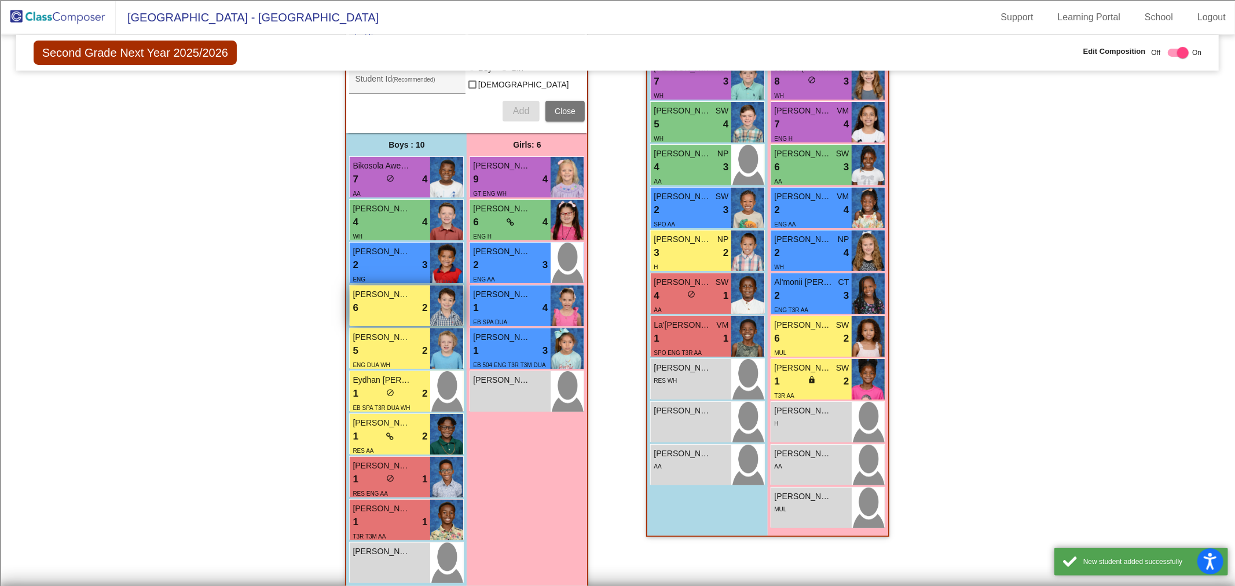
scroll to position [390, 0]
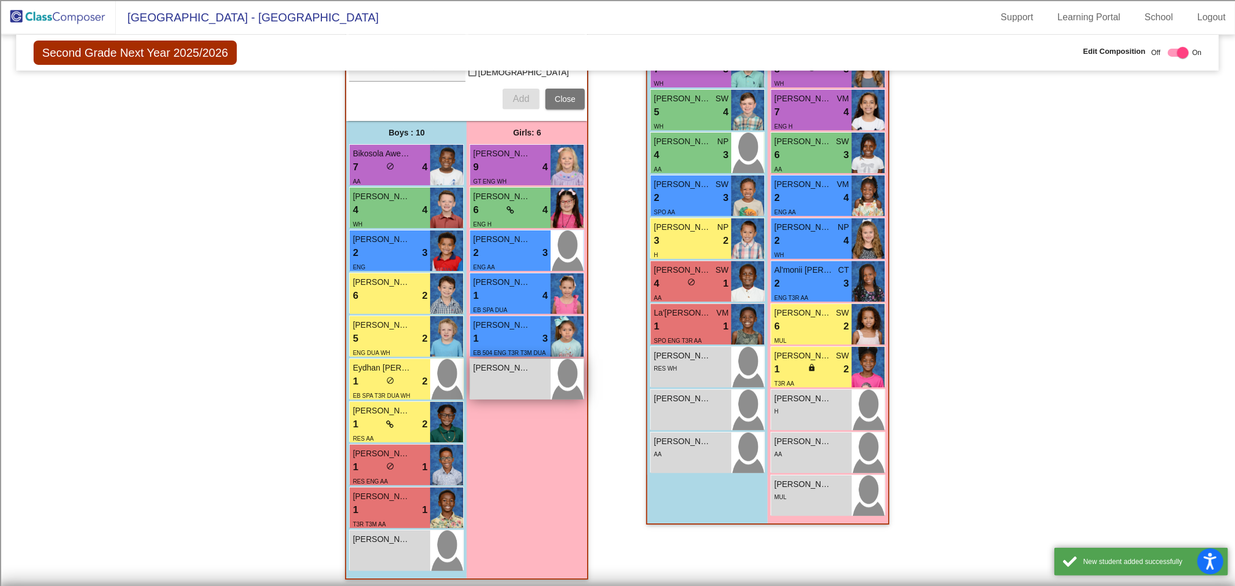
click at [519, 366] on span "Camden Robertson" at bounding box center [502, 368] width 58 height 12
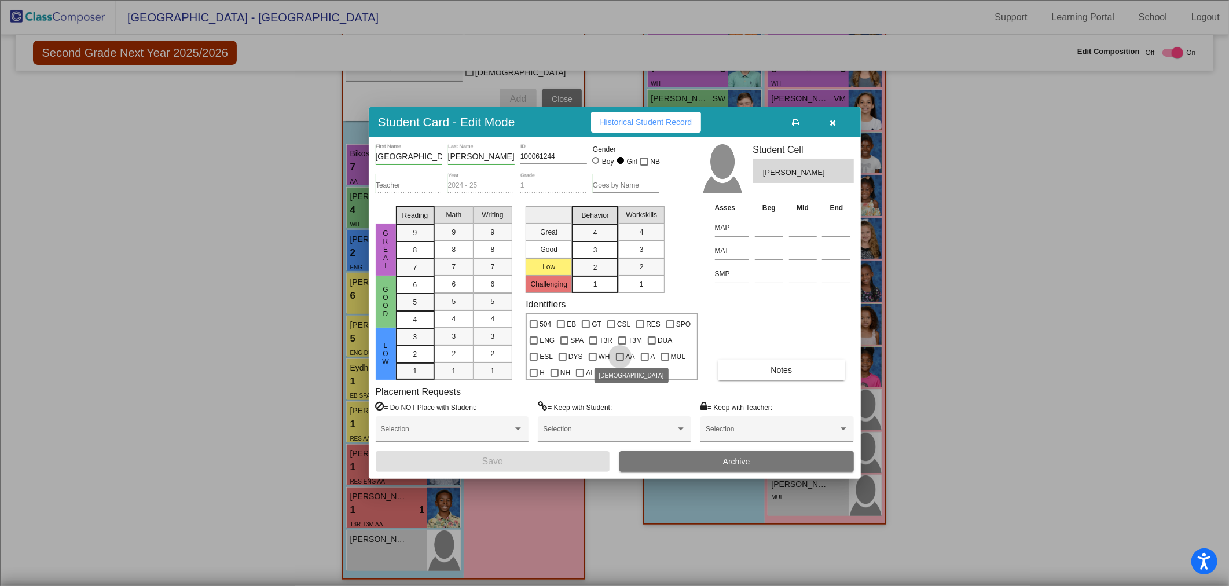
click at [616, 355] on div at bounding box center [620, 357] width 8 height 8
click at [619, 361] on input "AA" at bounding box center [619, 361] width 1 height 1
checkbox input "true"
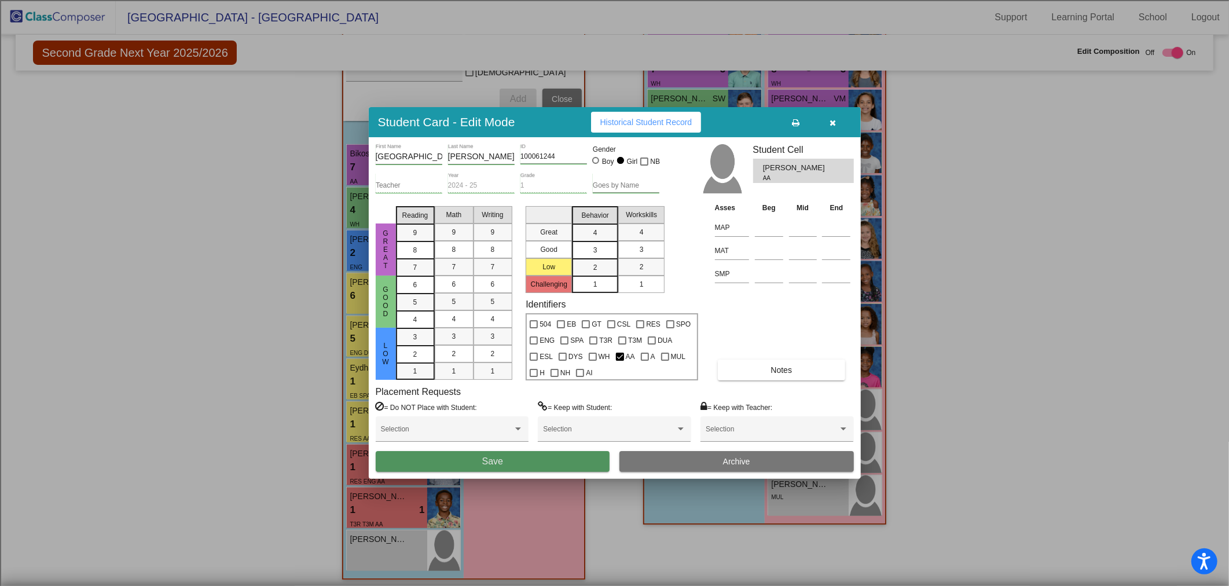
click at [531, 467] on button "Save" at bounding box center [493, 461] width 234 height 21
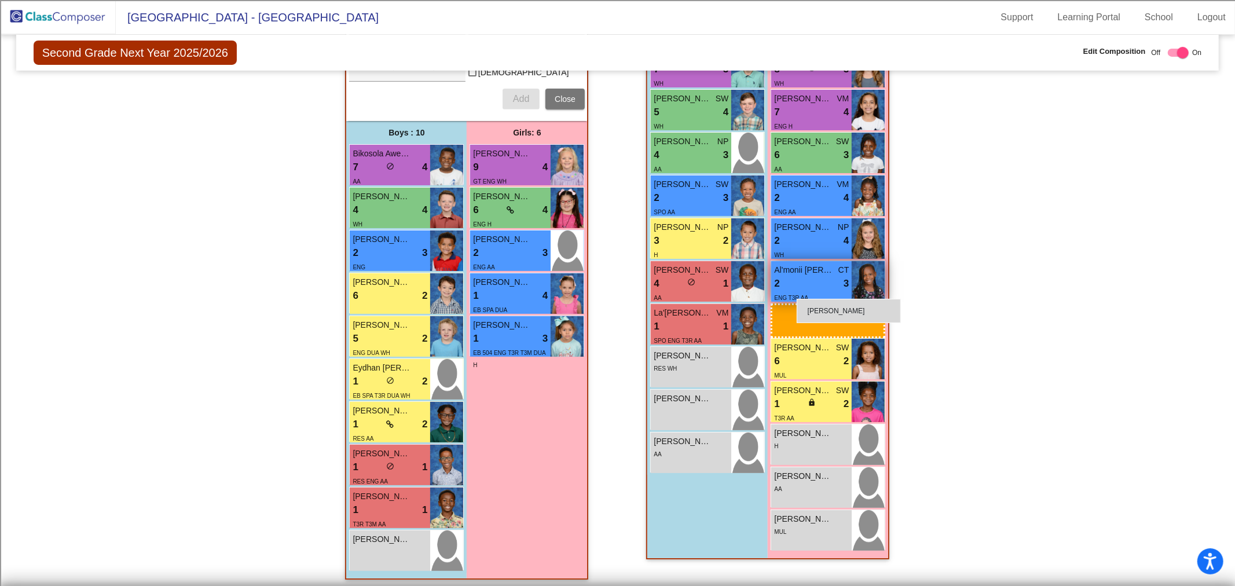
drag, startPoint x: 505, startPoint y: 372, endPoint x: 797, endPoint y: 299, distance: 300.9
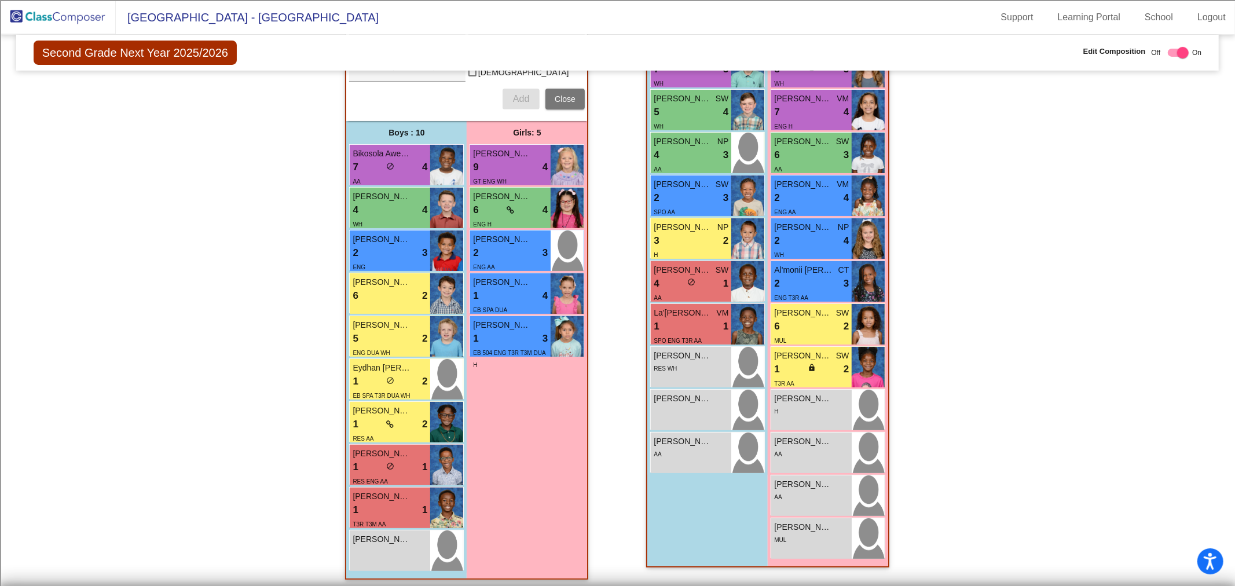
click at [71, 20] on img at bounding box center [58, 17] width 116 height 34
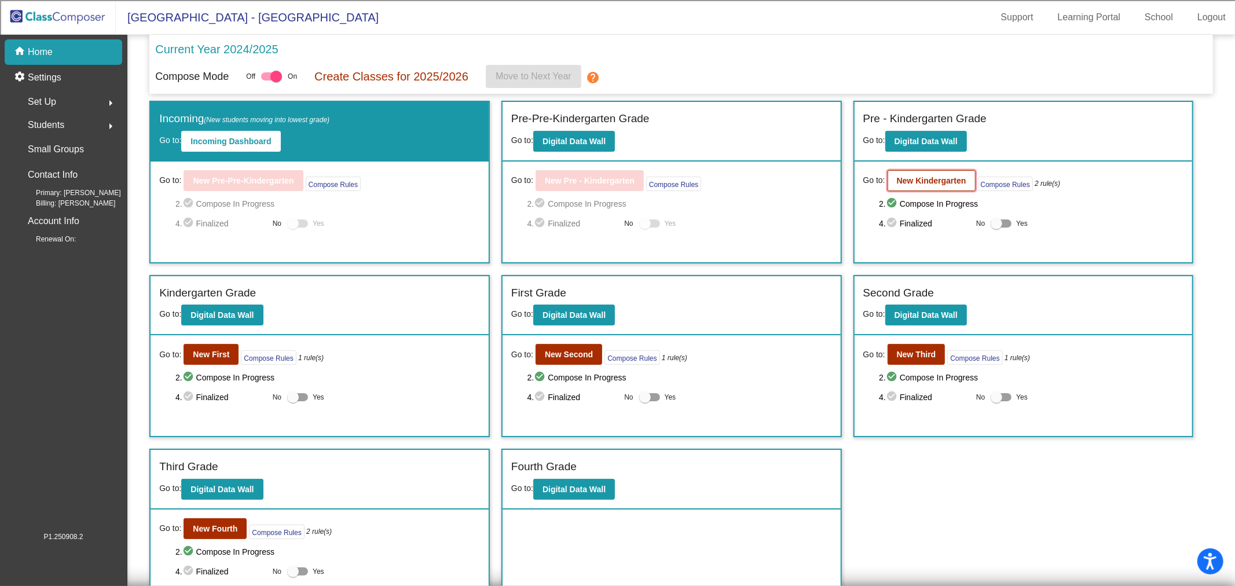
click at [919, 186] on button "New Kindergarten" at bounding box center [932, 180] width 88 height 21
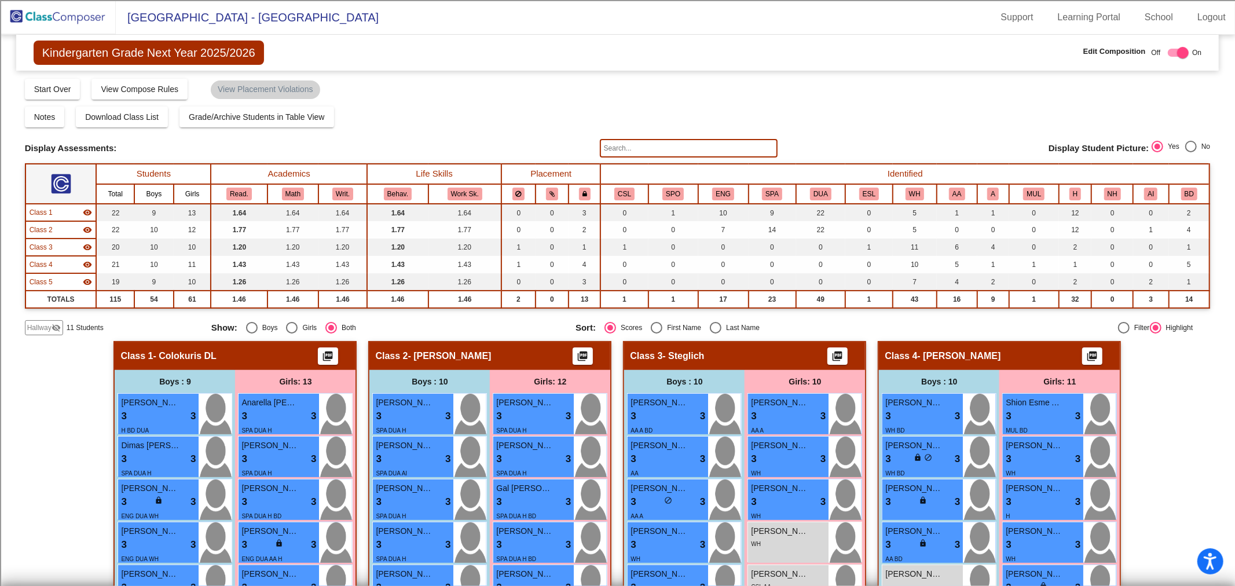
click at [51, 204] on td "Class 1 visibility" at bounding box center [60, 212] width 71 height 17
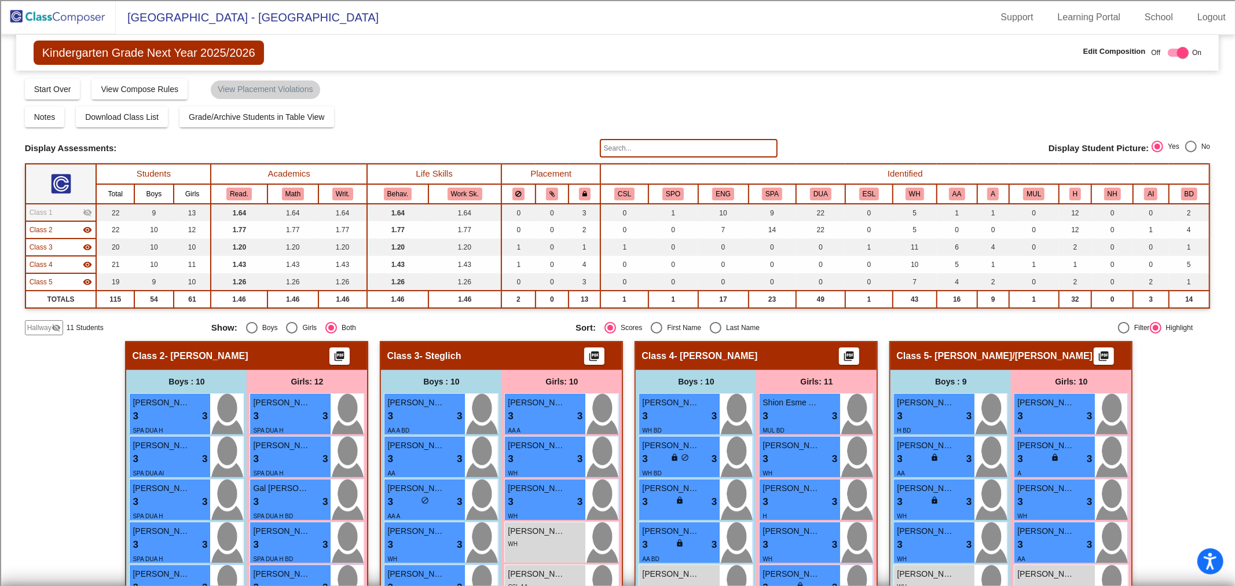
click at [48, 225] on span "Class 2" at bounding box center [41, 230] width 23 height 10
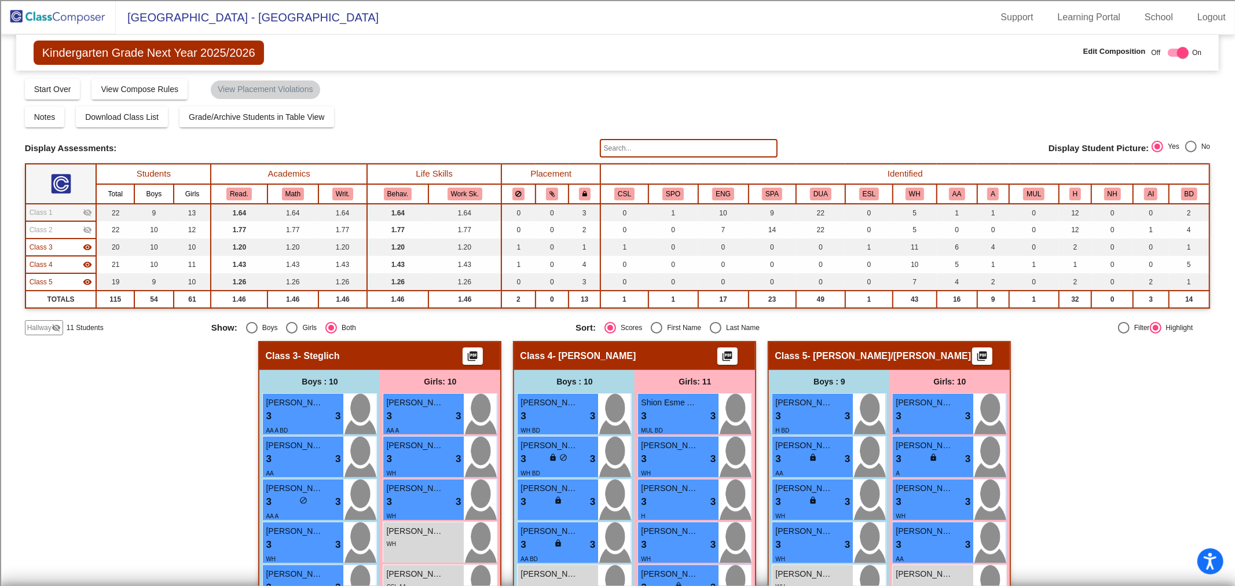
click at [49, 243] on span "Class 3" at bounding box center [41, 247] width 23 height 10
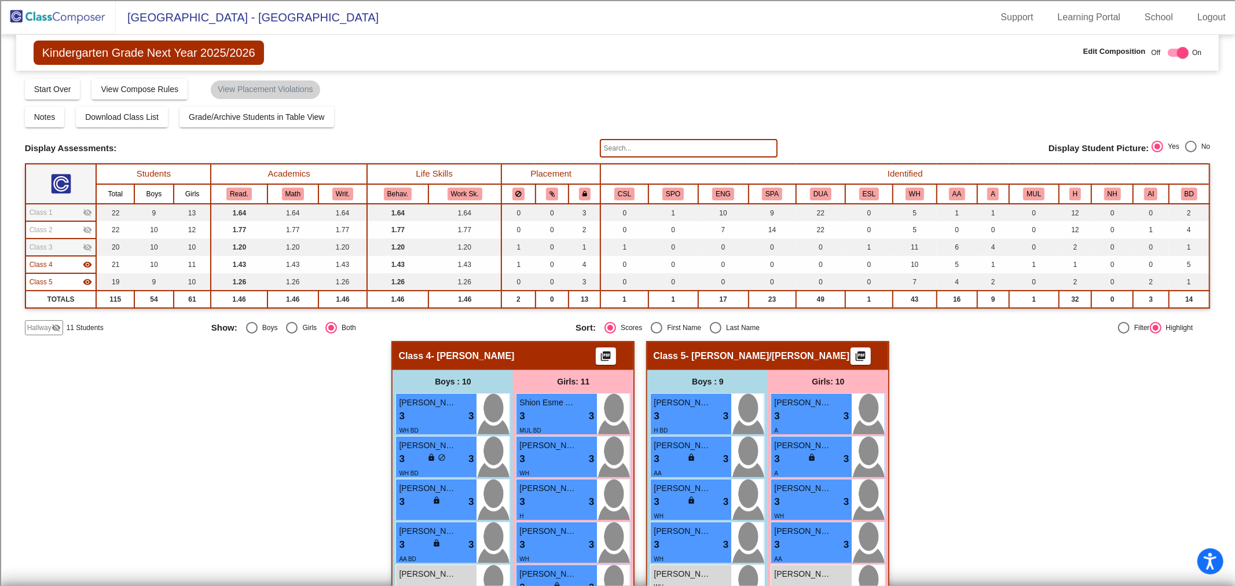
click at [61, 264] on div "Class 4 visibility" at bounding box center [61, 264] width 63 height 10
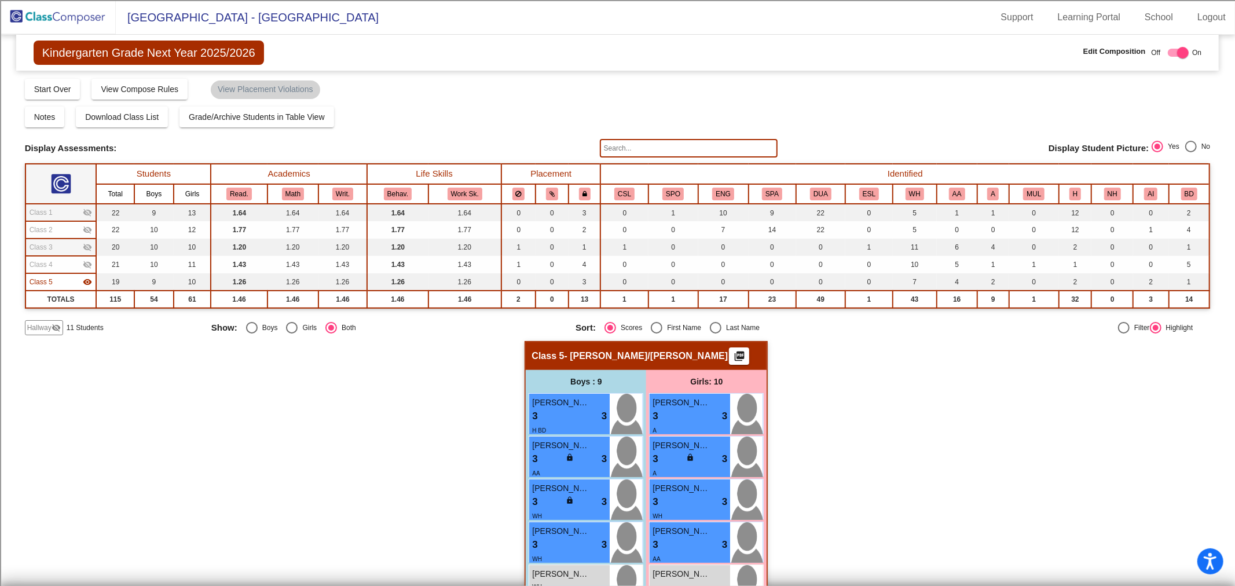
click at [56, 259] on div "Class 4 visibility_off" at bounding box center [61, 264] width 63 height 10
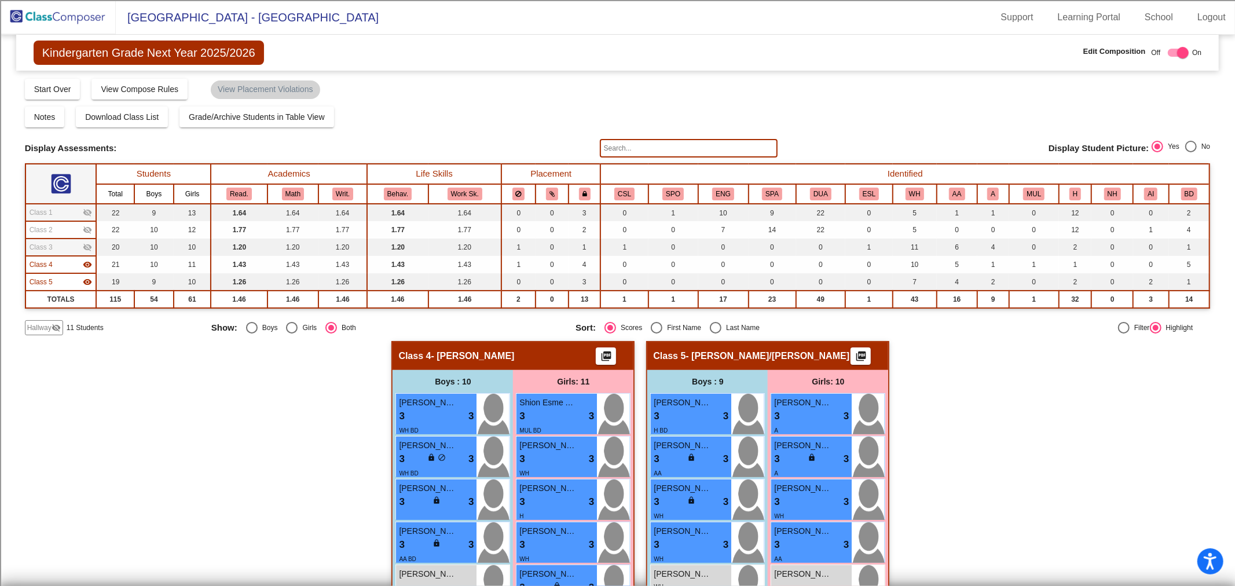
click at [56, 280] on div "Class 5 visibility" at bounding box center [61, 282] width 63 height 10
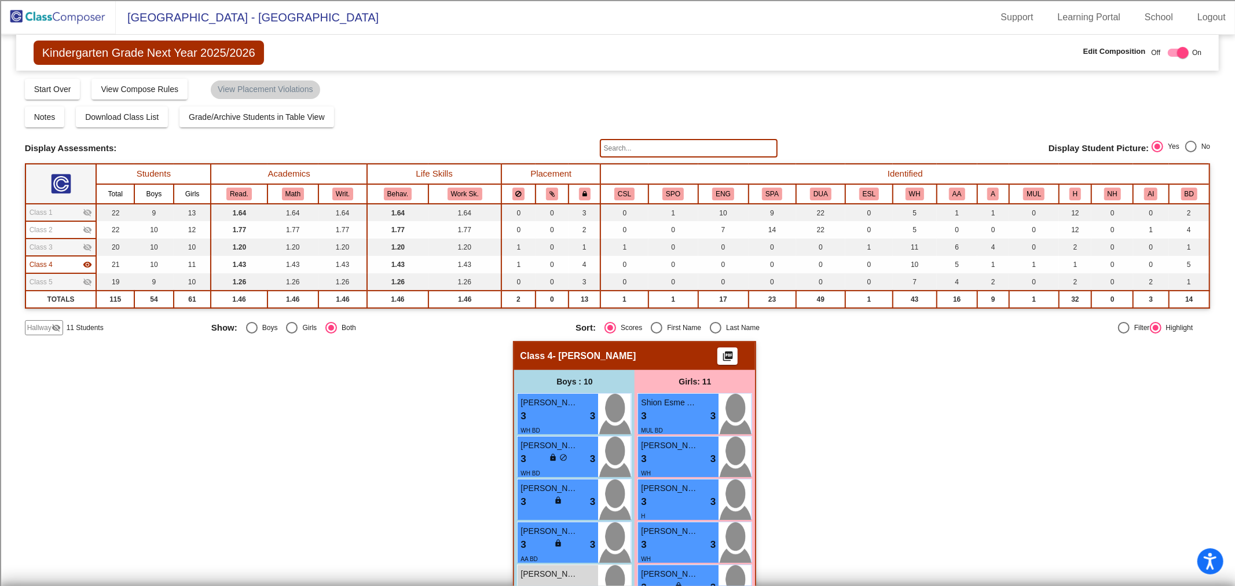
click at [43, 19] on img at bounding box center [58, 17] width 116 height 34
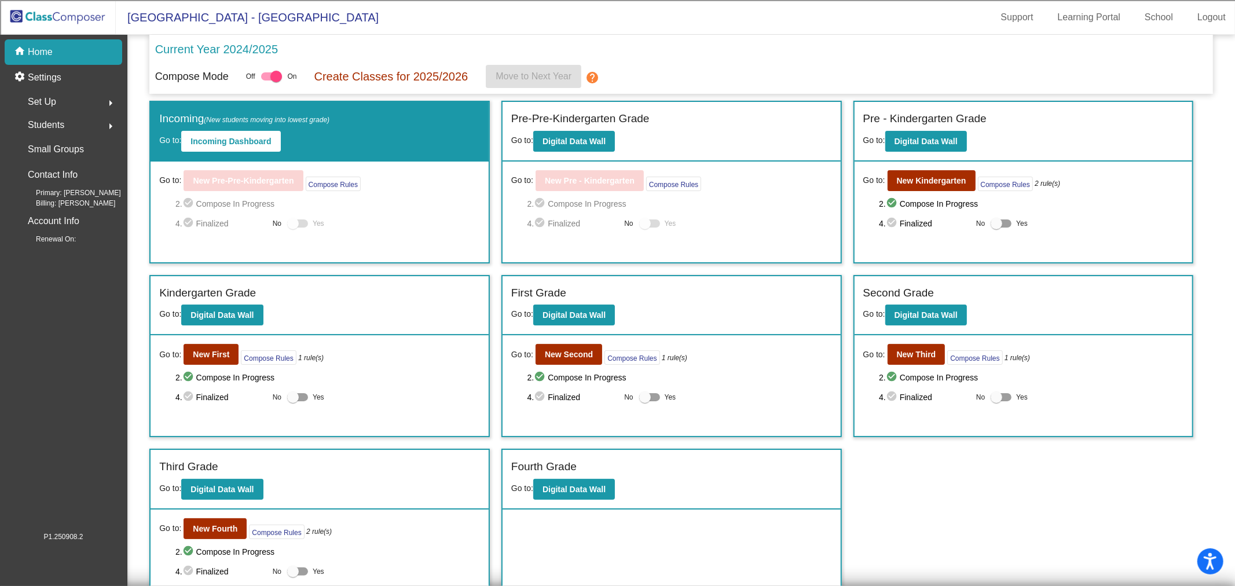
click at [78, 25] on img at bounding box center [58, 17] width 116 height 34
click at [919, 357] on b "New Third" at bounding box center [916, 354] width 39 height 9
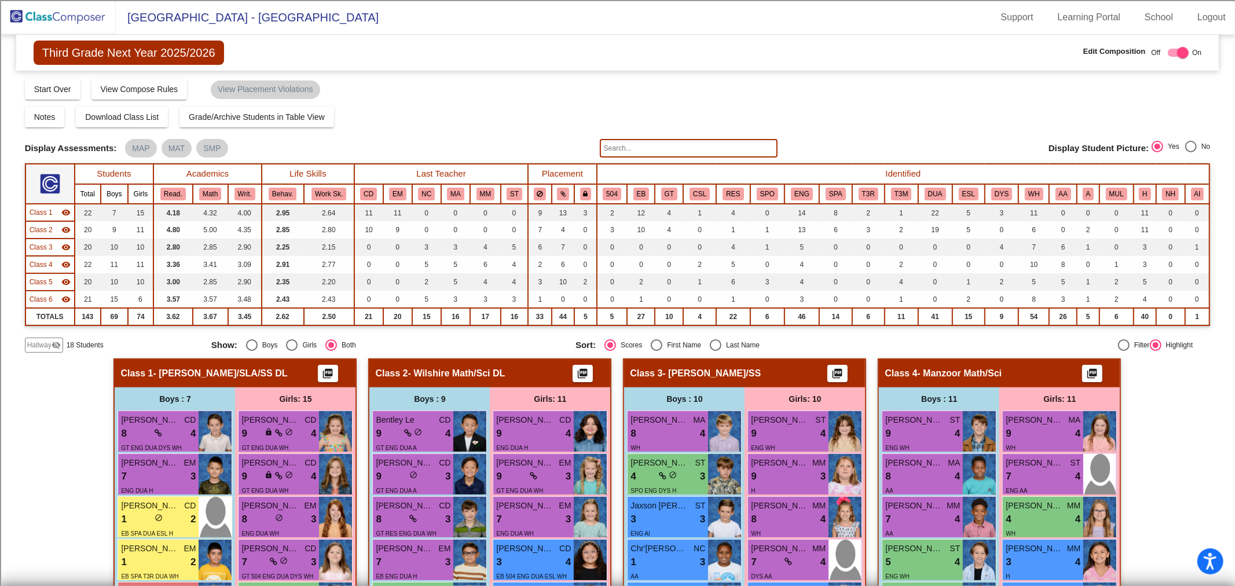
click at [48, 209] on span "Class 1" at bounding box center [41, 212] width 23 height 10
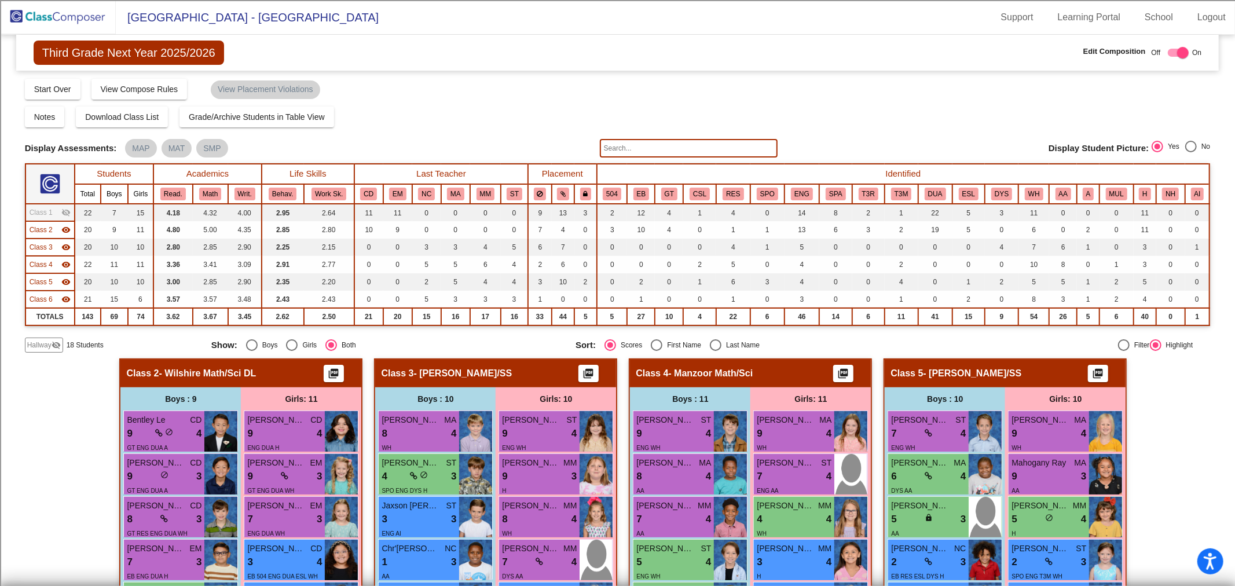
click at [45, 222] on td "Class 2 visibility" at bounding box center [49, 229] width 49 height 17
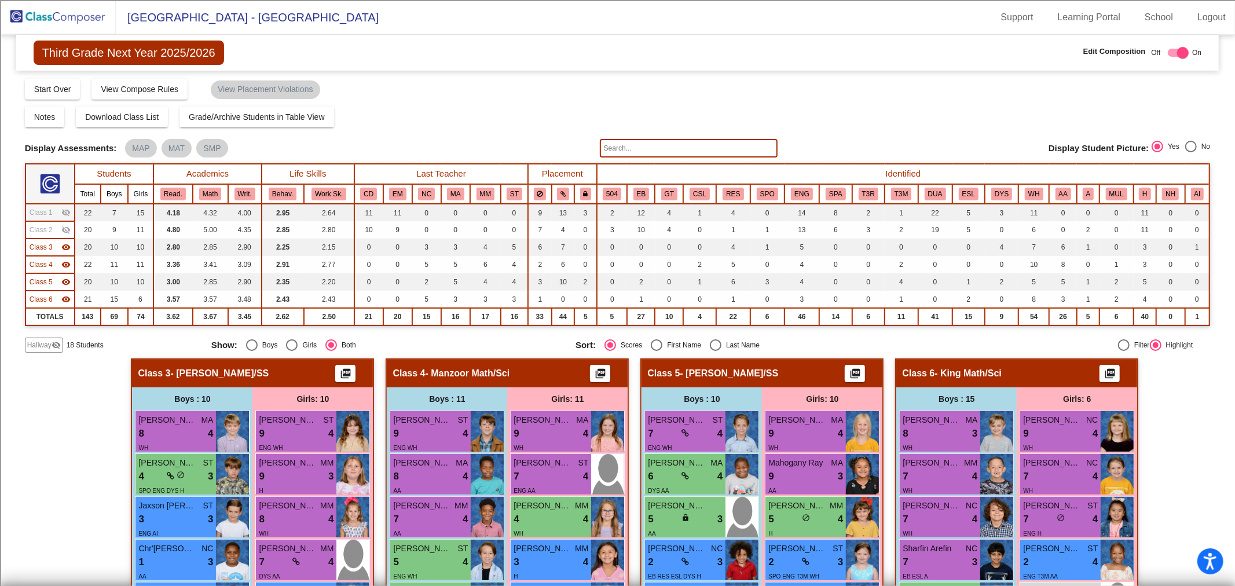
click at [51, 242] on span "Class 3" at bounding box center [41, 247] width 23 height 10
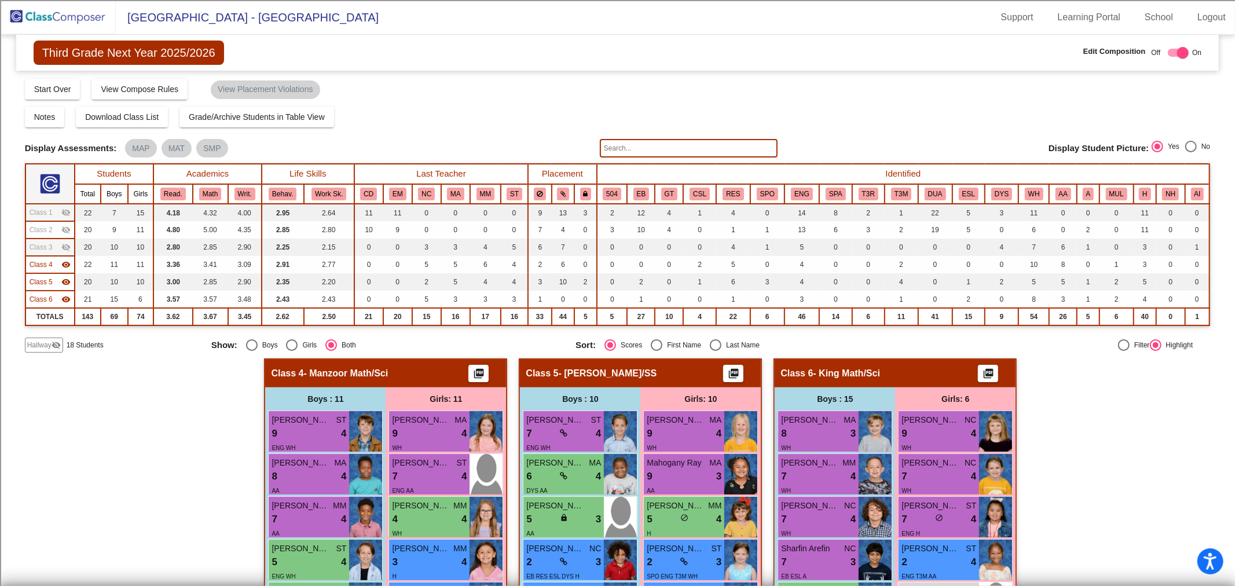
click at [44, 297] on span "Class 6" at bounding box center [41, 299] width 23 height 10
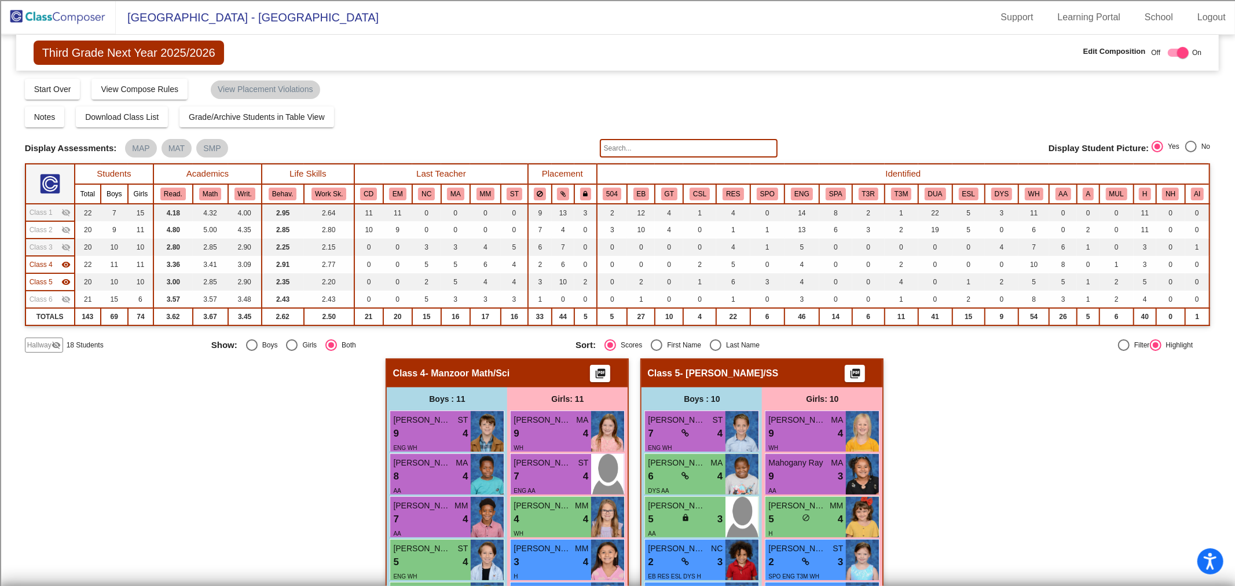
click at [47, 277] on span "Class 5" at bounding box center [41, 282] width 23 height 10
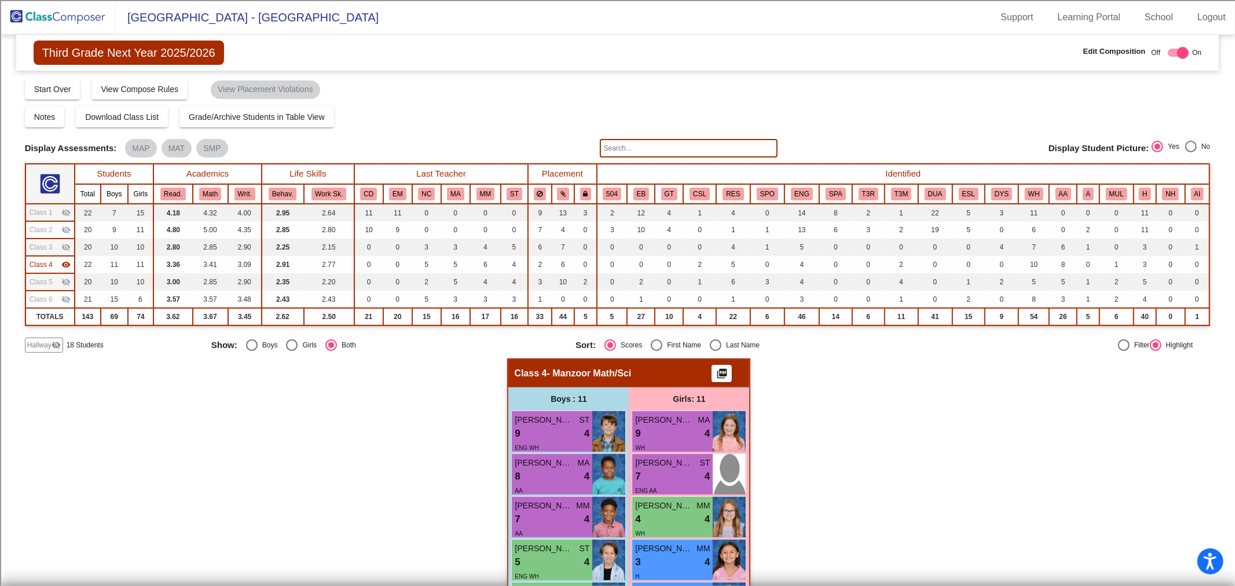
click at [48, 344] on span "Hallway" at bounding box center [39, 345] width 24 height 10
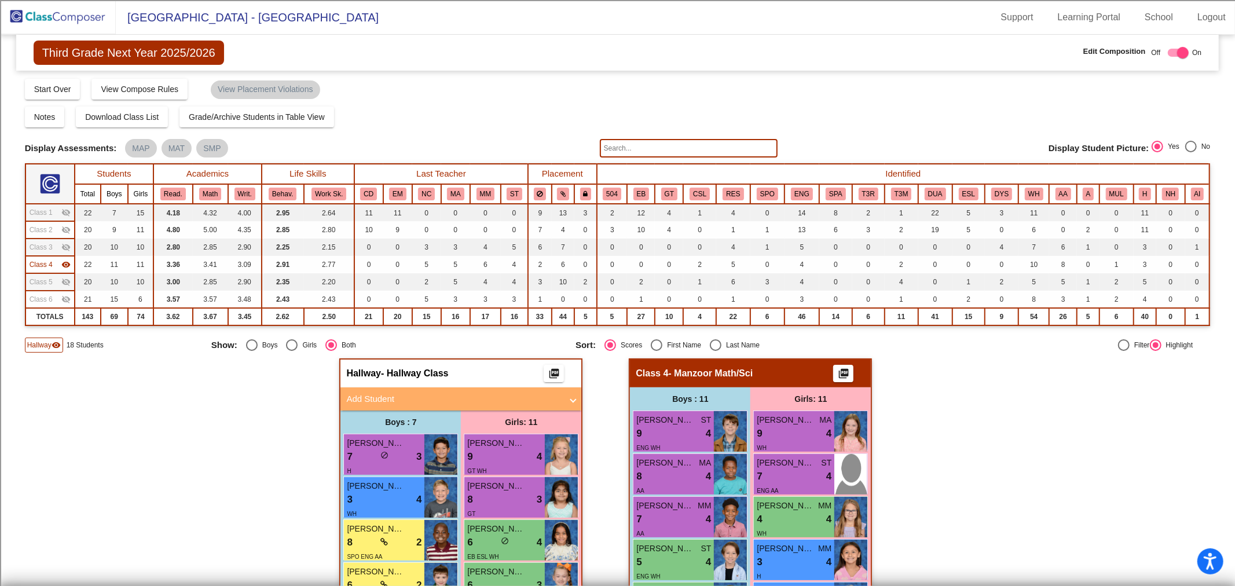
click at [518, 399] on mat-panel-title "Add Student" at bounding box center [453, 399] width 215 height 13
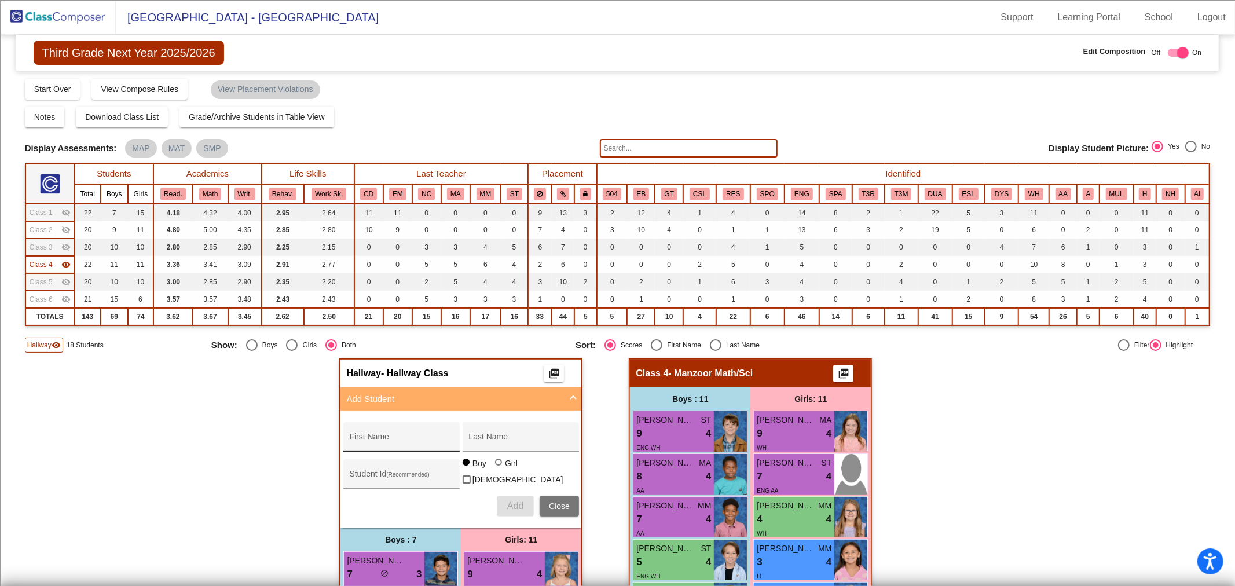
click at [385, 433] on div "First Name" at bounding box center [401, 440] width 104 height 24
click at [368, 443] on input "First Name" at bounding box center [401, 441] width 104 height 9
type input "Kayson"
type input "Sweed"
type input "100065950"
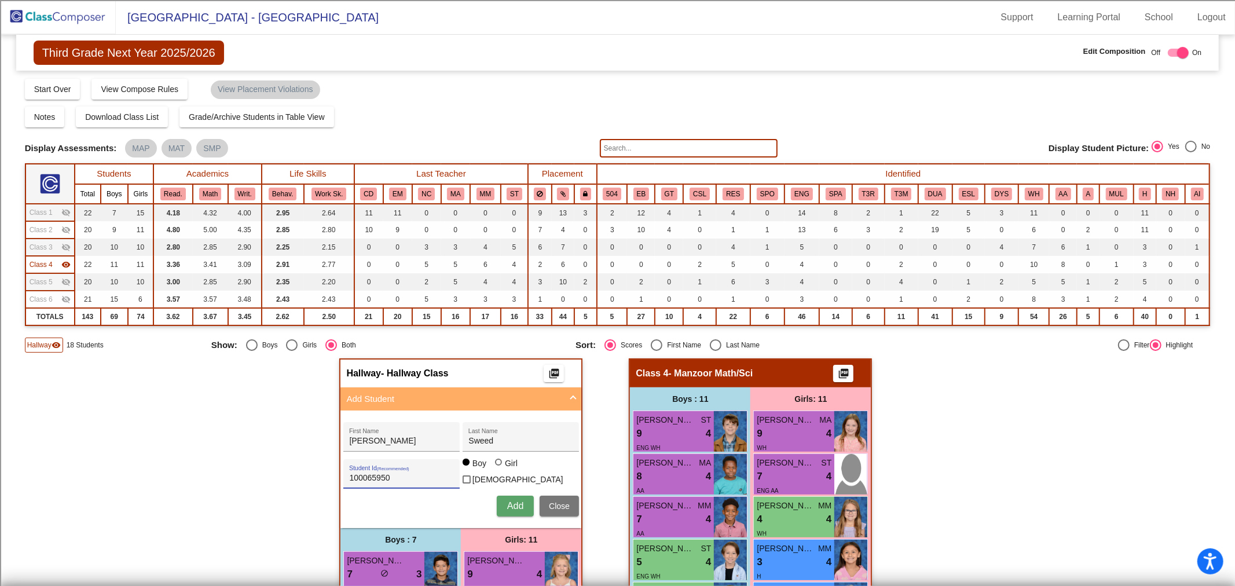
click at [519, 501] on span "Add" at bounding box center [515, 506] width 16 height 10
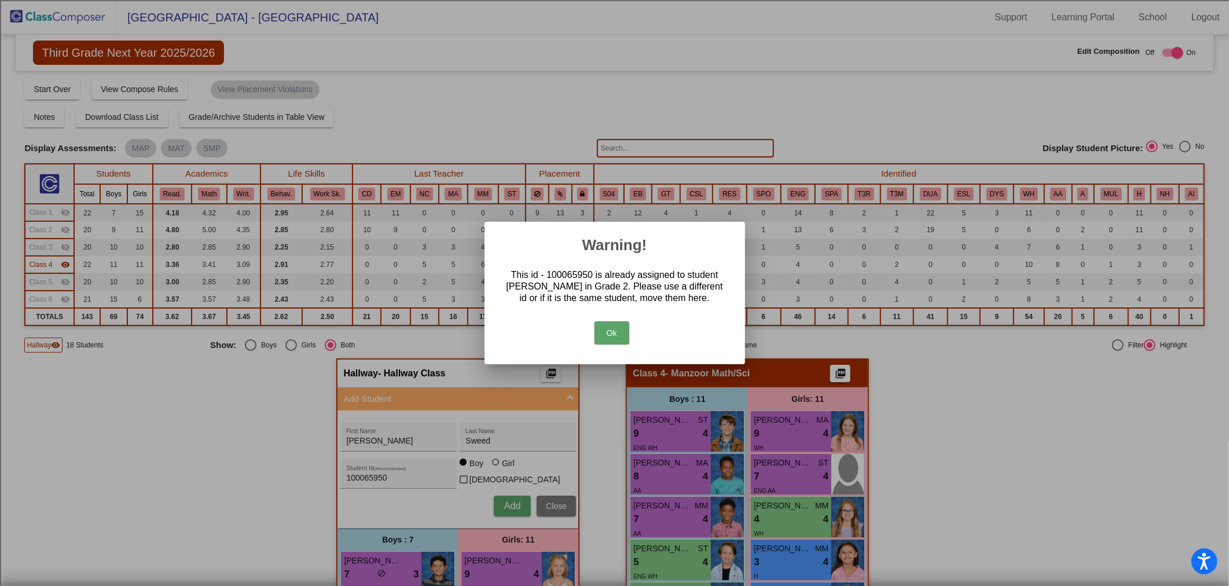
click at [608, 334] on button "Ok" at bounding box center [612, 332] width 35 height 23
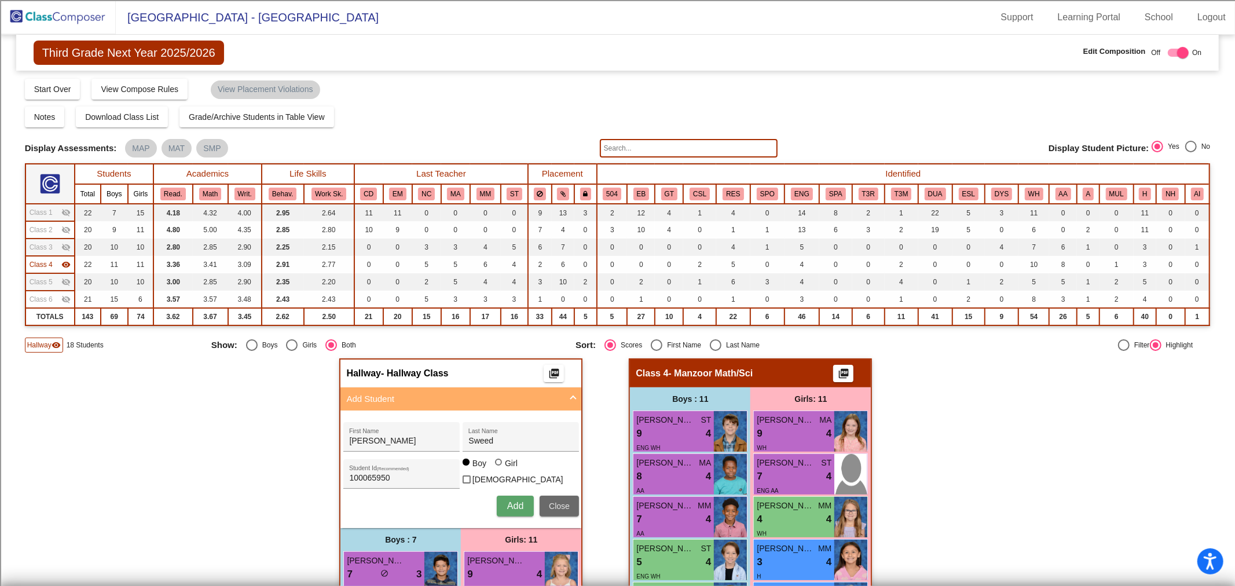
click at [564, 504] on span "Close" at bounding box center [559, 505] width 21 height 9
